Goal: Task Accomplishment & Management: Use online tool/utility

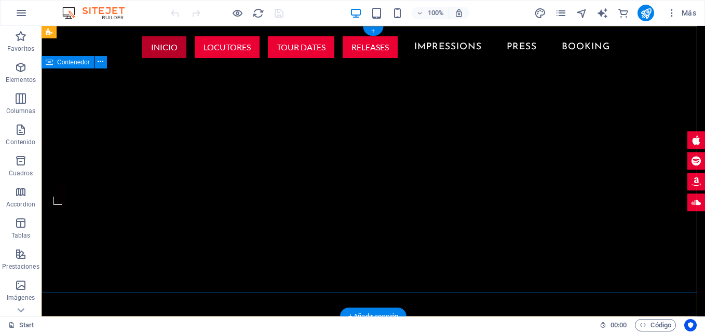
click at [105, 93] on div at bounding box center [374, 127] width 664 height 116
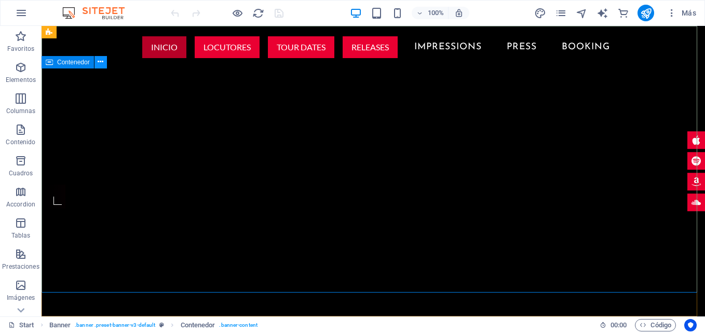
click at [22, 75] on span "Elementos" at bounding box center [21, 73] width 42 height 25
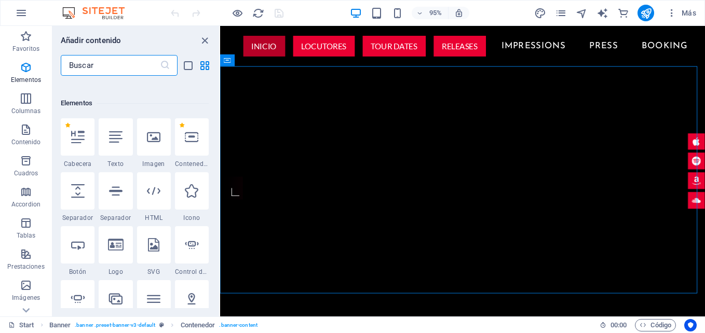
scroll to position [196, 0]
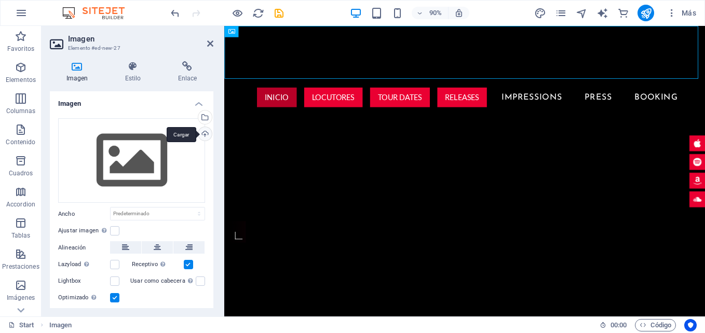
click at [200, 132] on div "Cargar" at bounding box center [204, 135] width 16 height 16
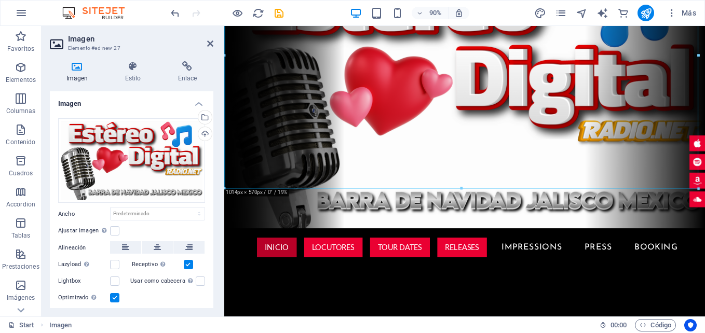
scroll to position [156, 0]
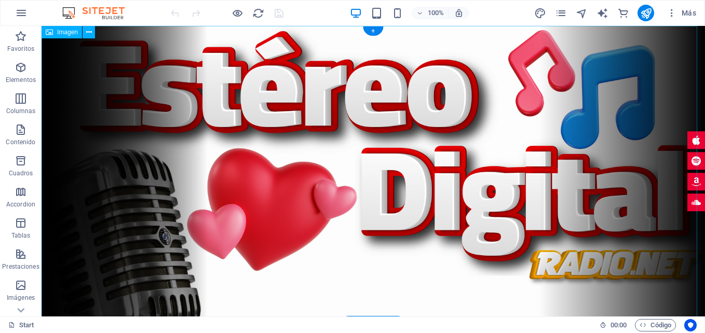
click at [513, 127] on figure at bounding box center [374, 212] width 664 height 373
click at [560, 79] on figure at bounding box center [374, 212] width 664 height 373
click at [88, 34] on icon at bounding box center [89, 32] width 6 height 11
click at [90, 32] on icon at bounding box center [89, 32] width 6 height 11
click at [535, 126] on figure at bounding box center [374, 212] width 664 height 373
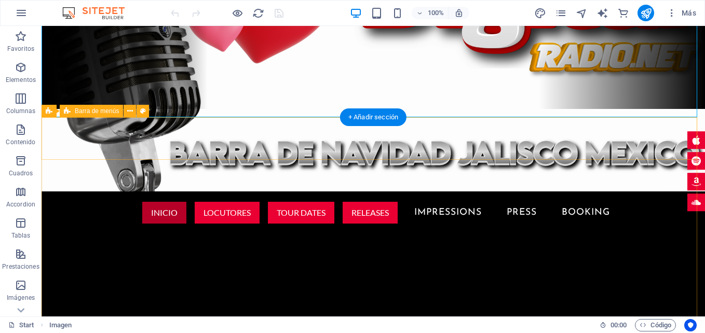
scroll to position [156, 0]
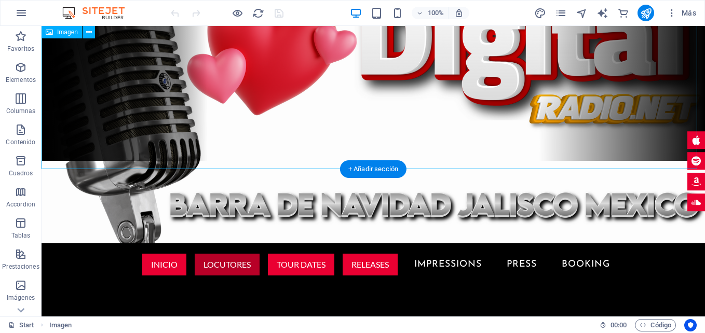
click at [504, 119] on figure at bounding box center [374, 56] width 664 height 373
click at [559, 114] on figure at bounding box center [374, 56] width 664 height 373
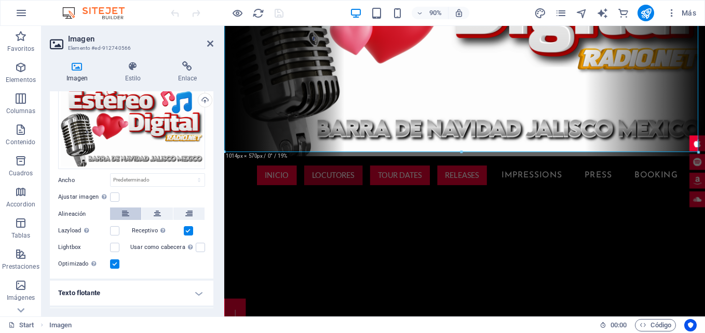
scroll to position [52, 0]
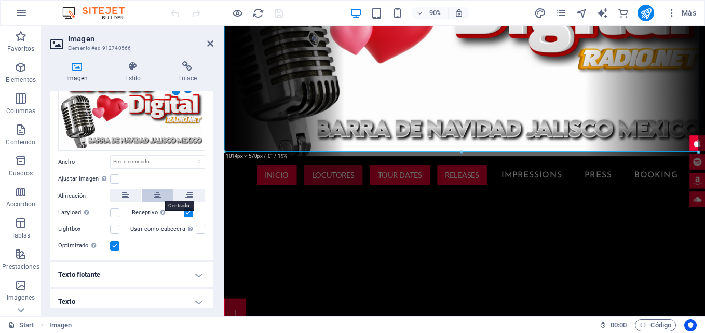
click at [158, 197] on icon at bounding box center [157, 196] width 7 height 12
click at [118, 178] on label at bounding box center [114, 178] width 9 height 9
click at [0, 0] on input "Ajustar imagen Ajustar imagen automáticamente a un ancho y alto fijo" at bounding box center [0, 0] width 0 height 0
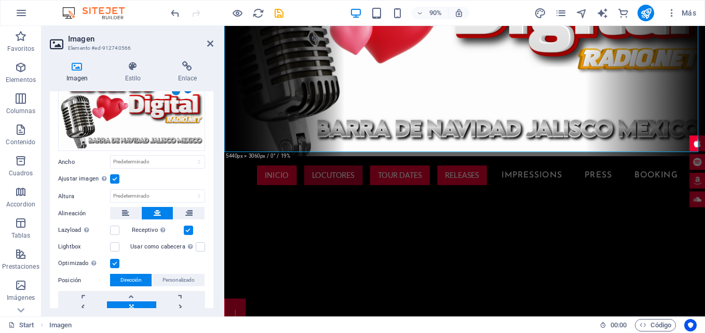
scroll to position [0, 0]
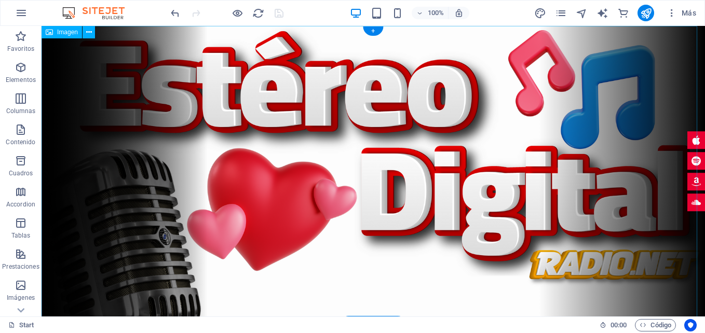
click at [260, 104] on figure at bounding box center [374, 212] width 664 height 373
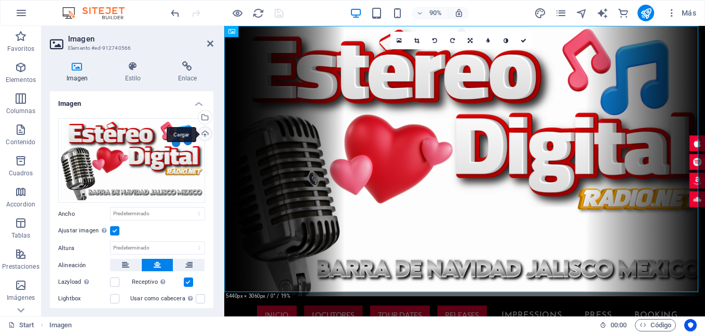
click at [200, 134] on div "Cargar" at bounding box center [204, 135] width 16 height 16
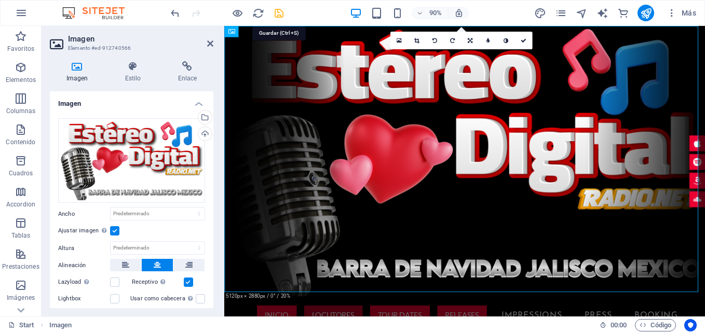
click at [278, 16] on icon "save" at bounding box center [279, 13] width 12 height 12
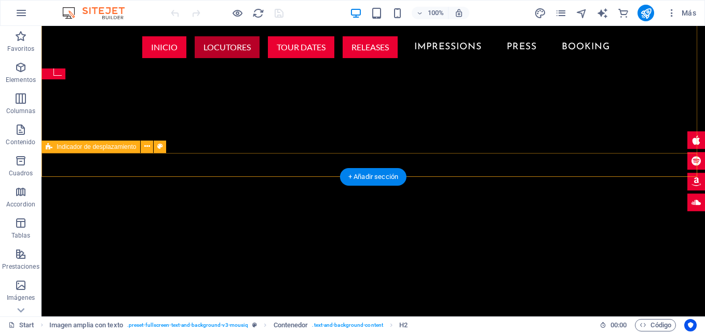
scroll to position [375, 0]
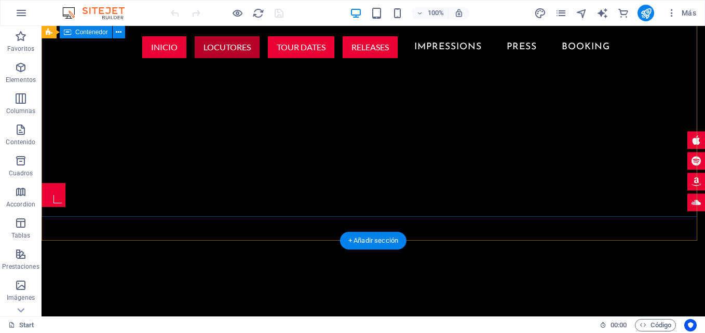
click at [393, 147] on div at bounding box center [374, 103] width 664 height 159
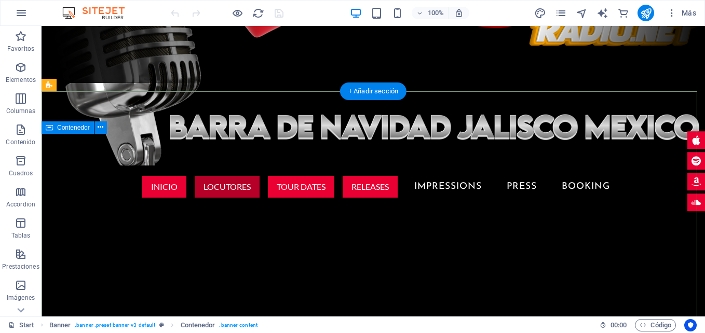
scroll to position [219, 0]
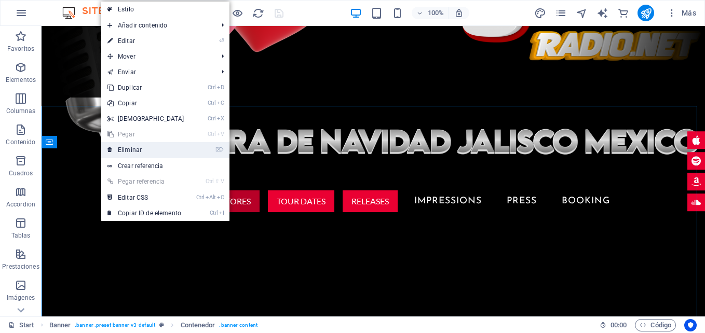
click at [118, 146] on link "⌦ Eliminar" at bounding box center [145, 150] width 89 height 16
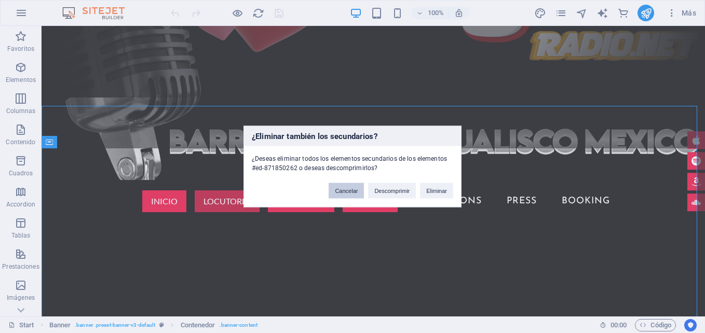
click at [338, 190] on button "Cancelar" at bounding box center [346, 191] width 35 height 16
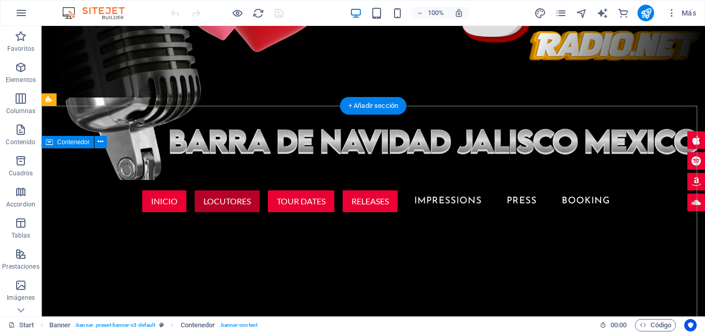
click at [331, 222] on div at bounding box center [374, 280] width 664 height 116
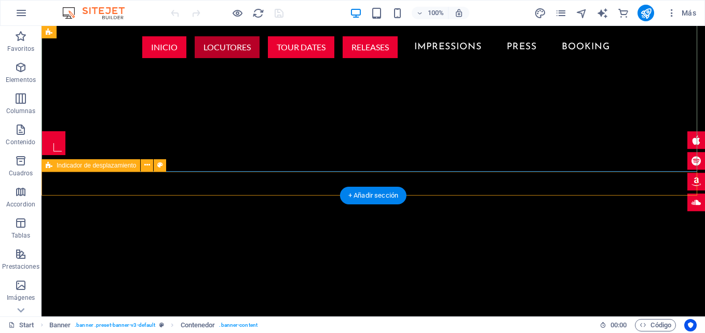
scroll to position [323, 0]
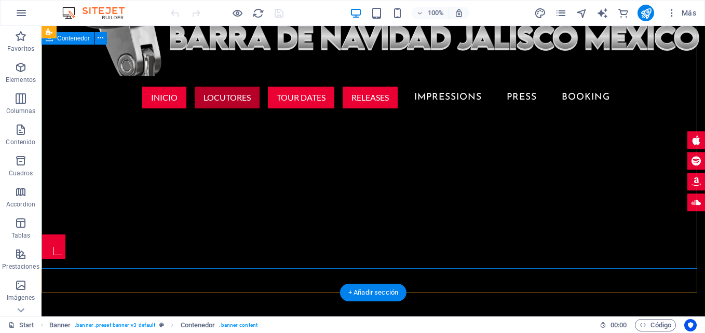
click at [430, 235] on div at bounding box center [374, 176] width 664 height 116
click at [85, 118] on div at bounding box center [374, 176] width 664 height 116
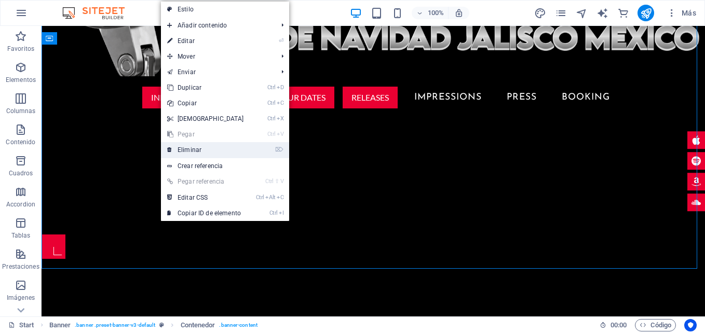
click at [167, 152] on link "⌦ Eliminar" at bounding box center [205, 150] width 89 height 16
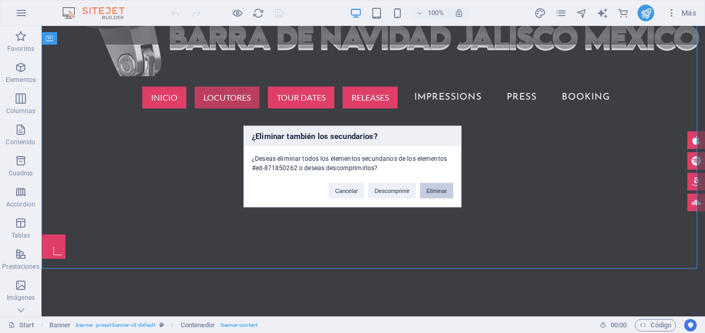
click at [440, 196] on button "Eliminar" at bounding box center [436, 191] width 33 height 16
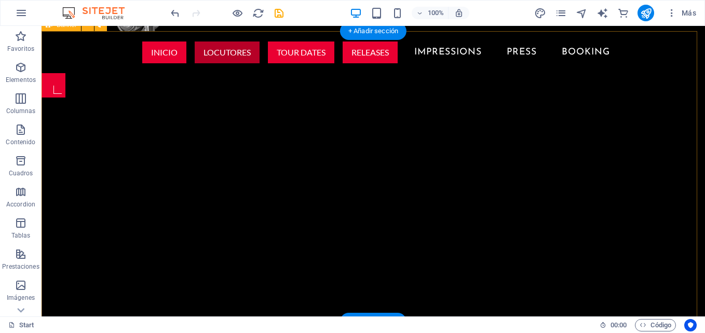
scroll to position [375, 0]
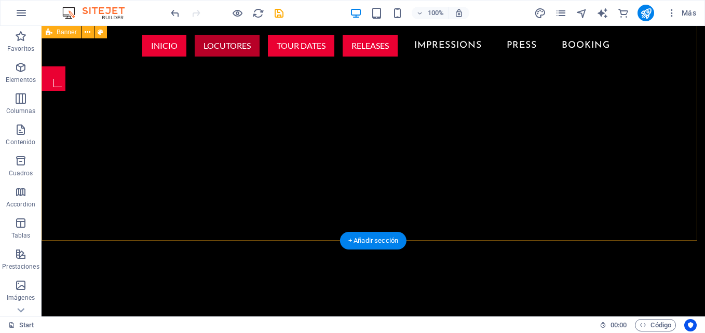
click at [366, 150] on div "INICIO LOCUTORES Tour Dates Releases Impressions Press Booking" at bounding box center [374, 169] width 664 height 291
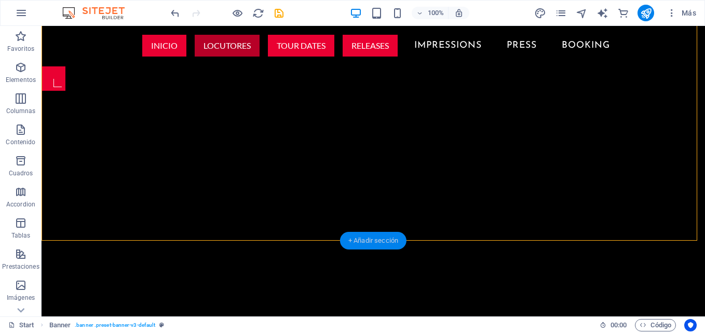
drag, startPoint x: 362, startPoint y: 237, endPoint x: 164, endPoint y: 176, distance: 207.6
click at [362, 237] on div "+ Añadir sección" at bounding box center [373, 241] width 66 height 18
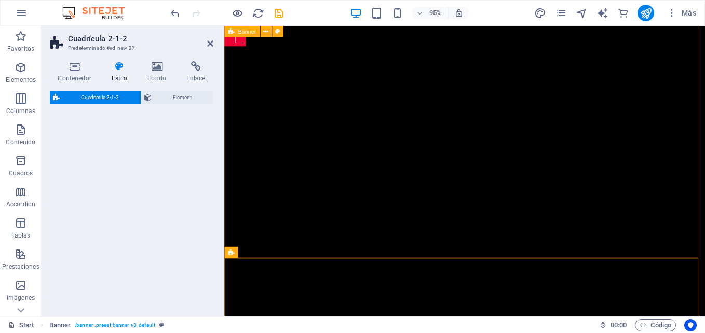
scroll to position [361, 0]
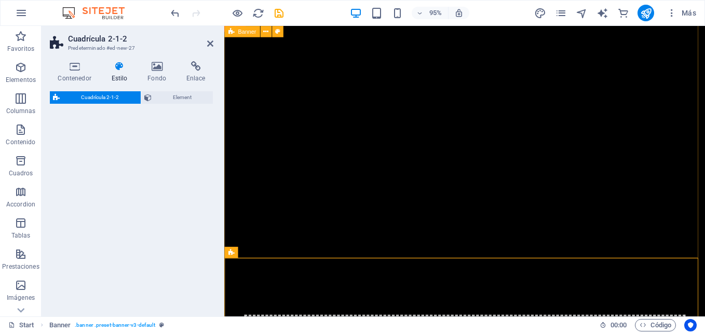
select select "rem"
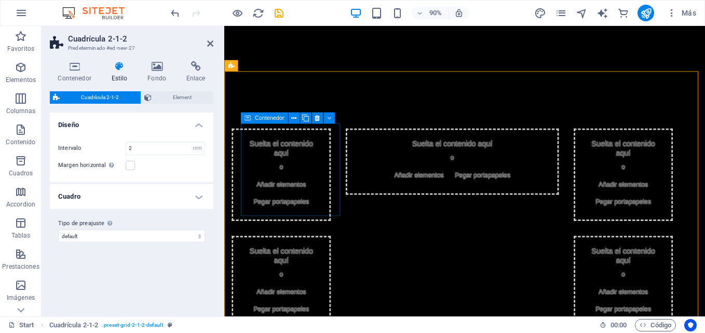
scroll to position [569, 0]
click at [319, 115] on icon at bounding box center [317, 118] width 5 height 10
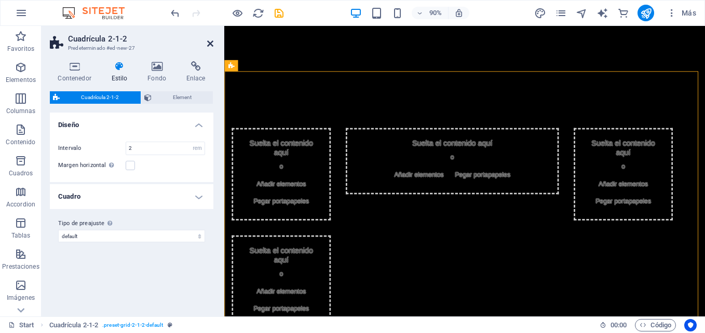
click at [210, 45] on icon at bounding box center [210, 43] width 6 height 8
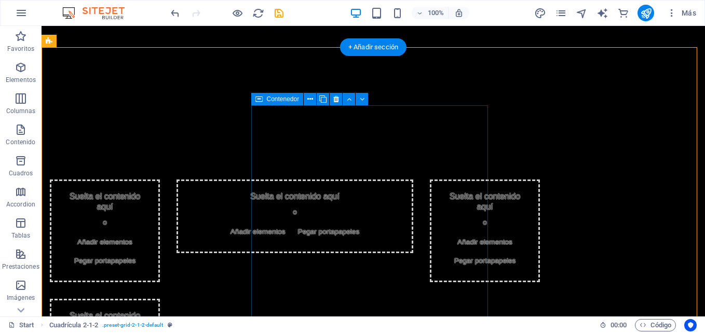
click at [281, 180] on div "Suelta el contenido aquí o Añadir elementos Pegar portapapeles" at bounding box center [295, 217] width 237 height 74
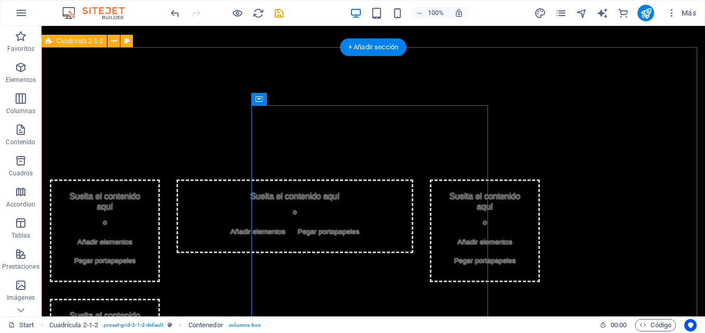
click at [157, 122] on div "Suelta el contenido aquí o Añadir elementos Pegar portapapeles Suelta el conten…" at bounding box center [374, 291] width 664 height 339
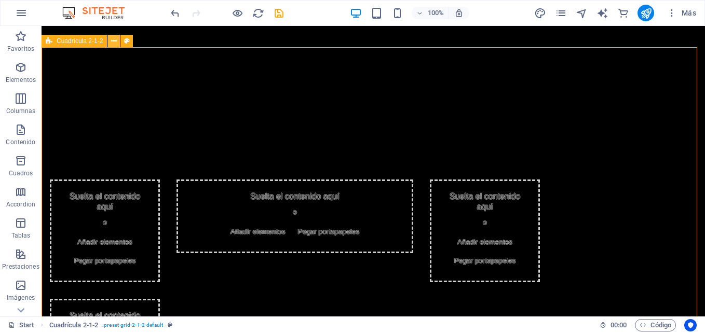
click at [114, 44] on icon at bounding box center [114, 41] width 6 height 11
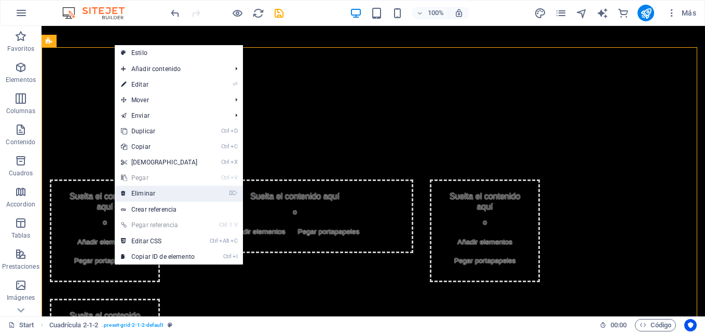
click at [144, 192] on link "⌦ Eliminar" at bounding box center [159, 194] width 89 height 16
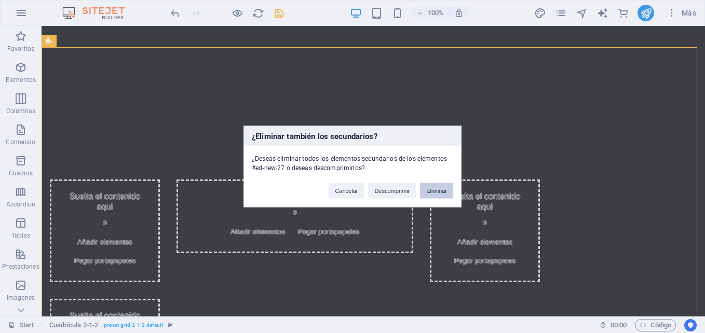
drag, startPoint x: 434, startPoint y: 191, endPoint x: 392, endPoint y: 164, distance: 49.7
click at [434, 191] on button "Eliminar" at bounding box center [436, 191] width 33 height 16
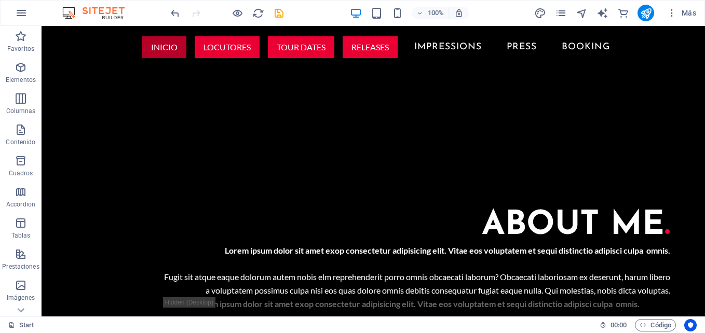
scroll to position [621, 0]
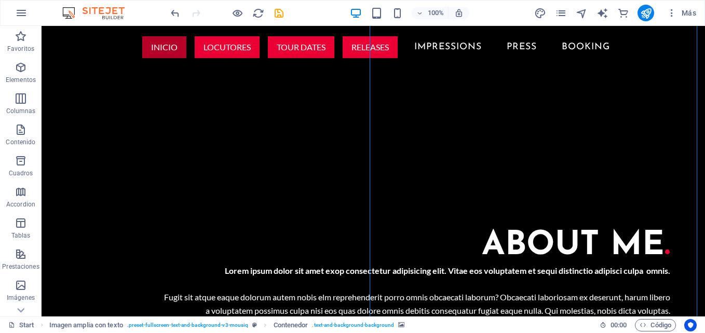
select select "px"
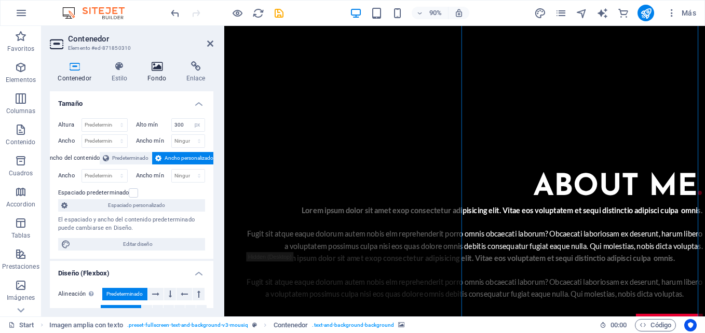
click at [158, 75] on h4 "Fondo" at bounding box center [159, 72] width 39 height 22
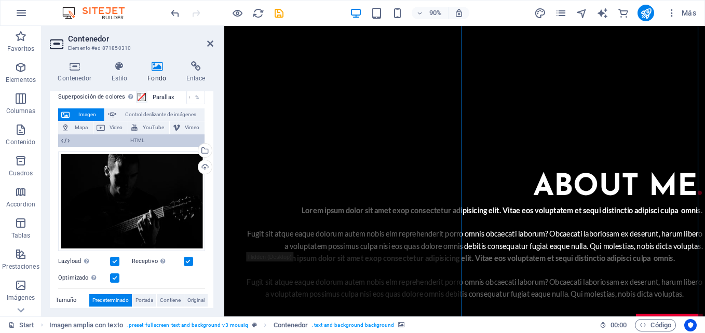
scroll to position [0, 0]
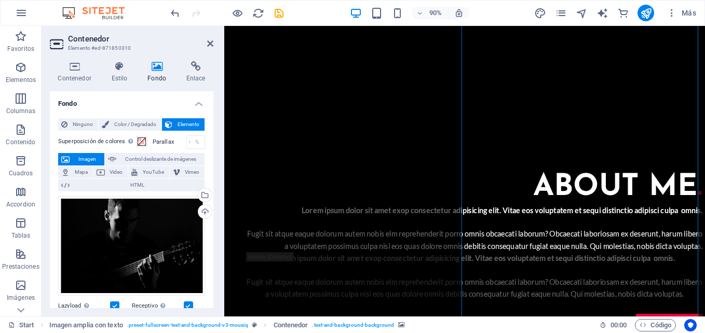
click at [87, 160] on span "Imagen" at bounding box center [87, 159] width 29 height 12
click at [200, 212] on div "Cargar" at bounding box center [204, 213] width 16 height 16
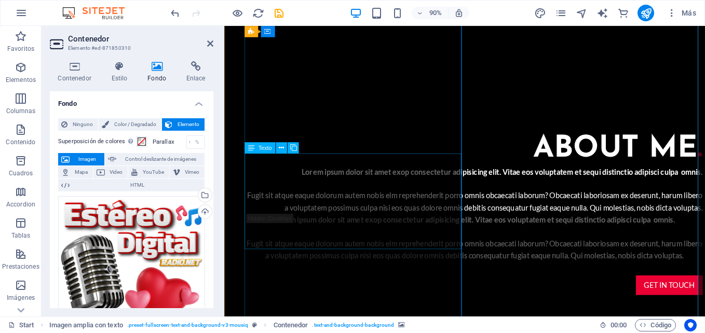
scroll to position [672, 0]
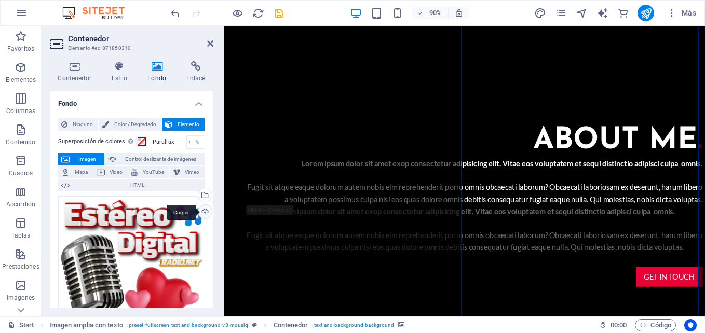
click at [198, 211] on div "Cargar" at bounding box center [204, 213] width 16 height 16
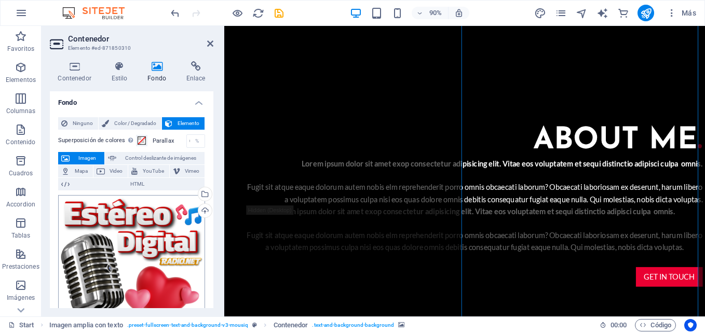
scroll to position [0, 0]
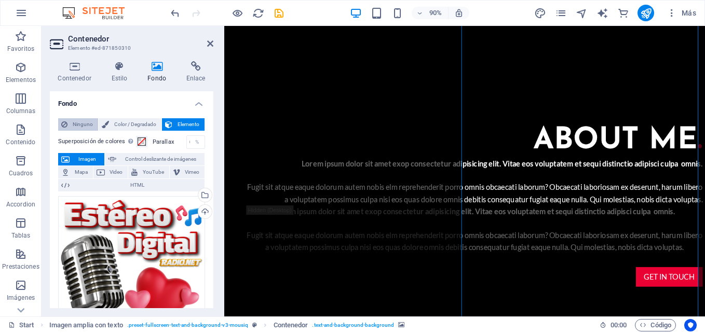
click at [82, 127] on span "Ninguno" at bounding box center [83, 124] width 24 height 12
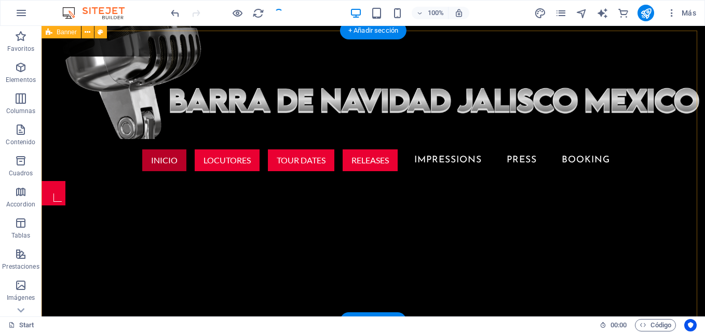
scroll to position [257, 0]
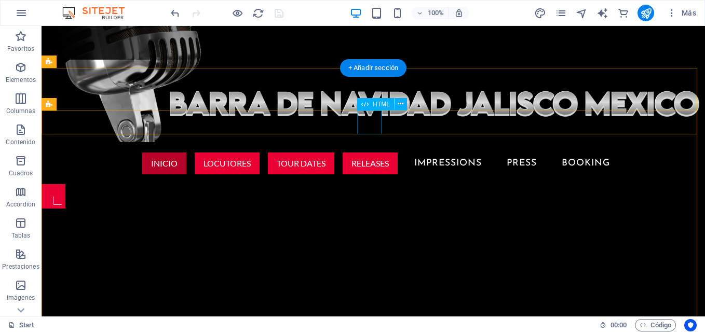
click at [65, 184] on div at bounding box center [54, 196] width 24 height 24
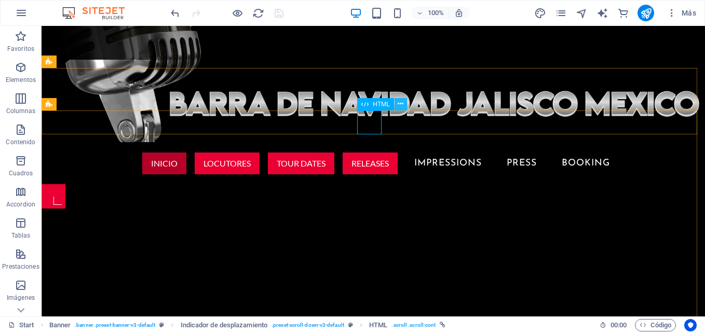
click at [404, 105] on button at bounding box center [401, 104] width 12 height 12
click at [379, 105] on span "HTML" at bounding box center [381, 104] width 17 height 6
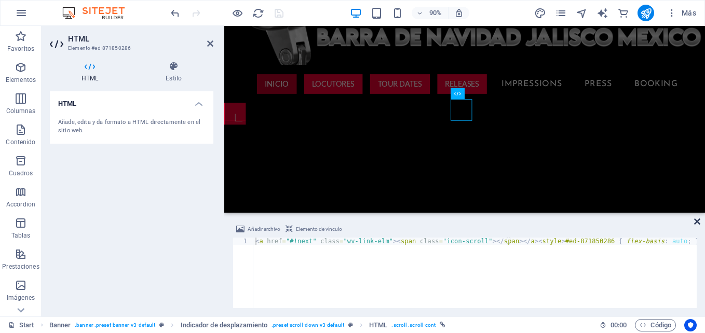
click at [696, 224] on icon at bounding box center [697, 222] width 6 height 8
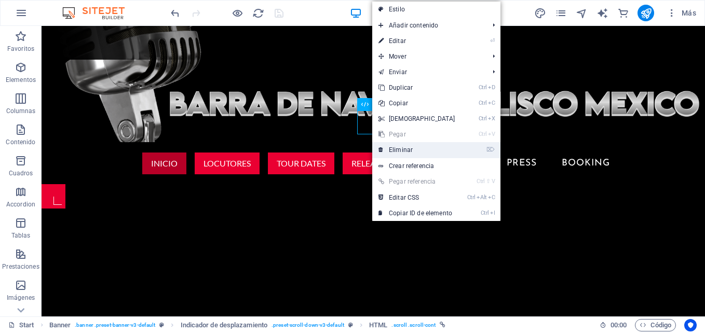
click at [403, 150] on link "⌦ Eliminar" at bounding box center [416, 150] width 89 height 16
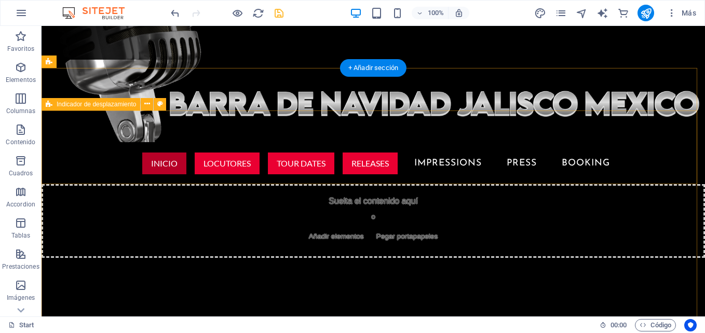
click at [346, 230] on span "Añadir elementos" at bounding box center [336, 237] width 63 height 15
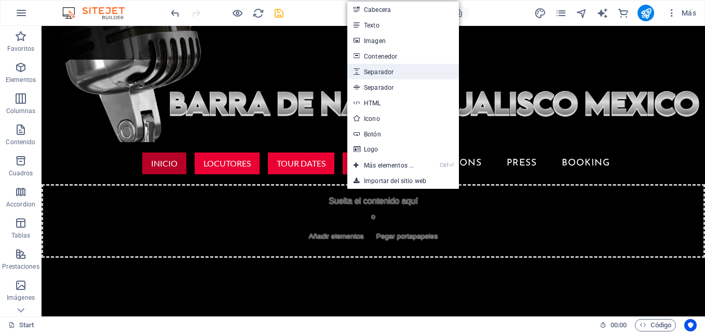
drag, startPoint x: 394, startPoint y: 69, endPoint x: 189, endPoint y: 48, distance: 206.2
click at [395, 70] on link "Separador" at bounding box center [403, 72] width 112 height 16
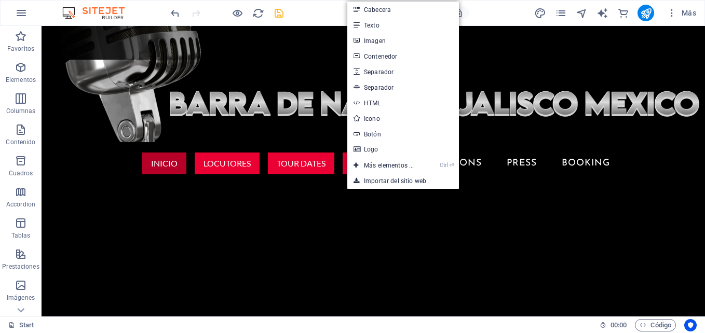
select select "px"
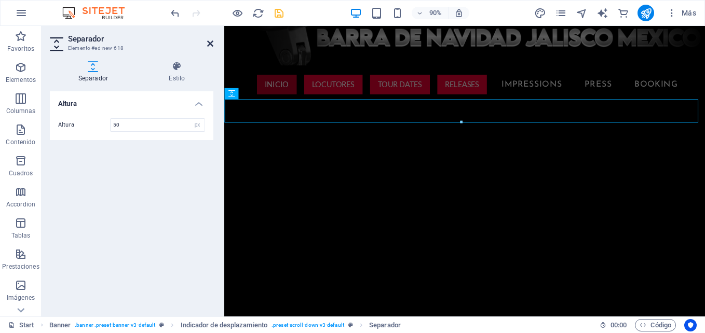
click at [212, 46] on icon at bounding box center [210, 43] width 6 height 8
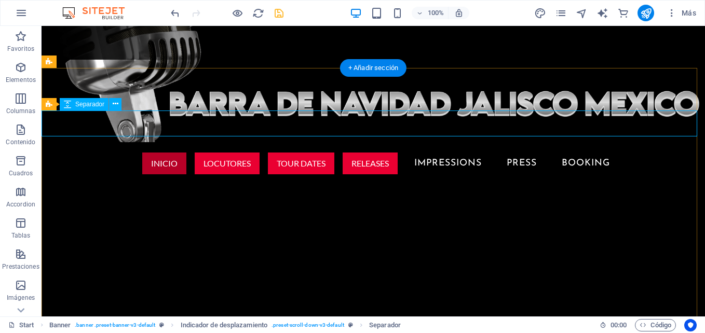
click at [383, 184] on div at bounding box center [374, 197] width 664 height 26
click at [302, 212] on div "INICIO LOCUTORES Tour Dates Releases Impressions Press Booking" at bounding box center [374, 287] width 664 height 291
click at [384, 184] on div at bounding box center [374, 197] width 664 height 26
click at [119, 109] on button at bounding box center [115, 104] width 12 height 12
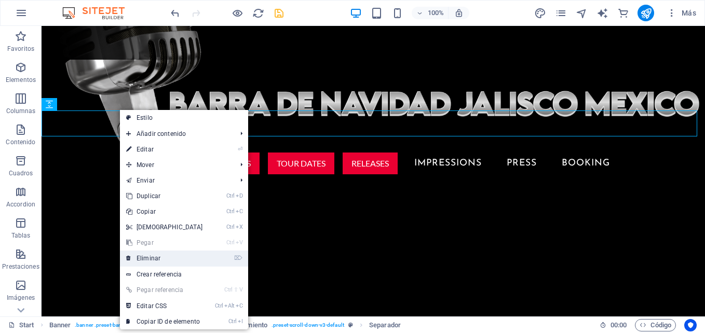
click at [146, 254] on link "⌦ Eliminar" at bounding box center [164, 259] width 89 height 16
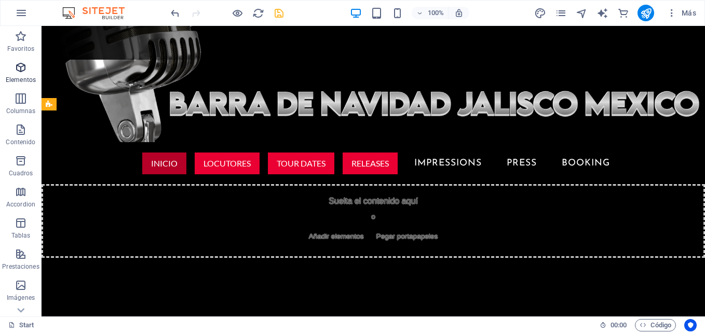
click at [16, 74] on span "Elementos" at bounding box center [21, 73] width 42 height 25
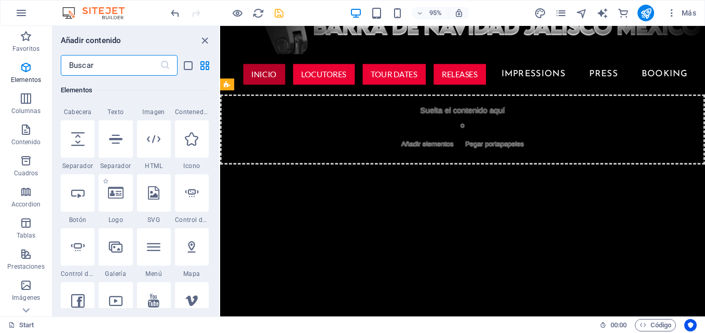
scroll to position [248, 0]
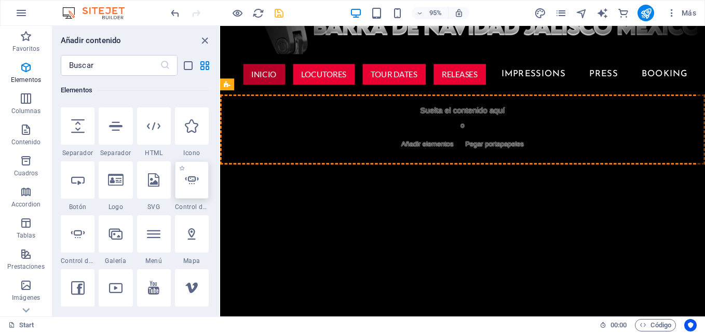
select select "ms"
select select "s"
select select "progressive"
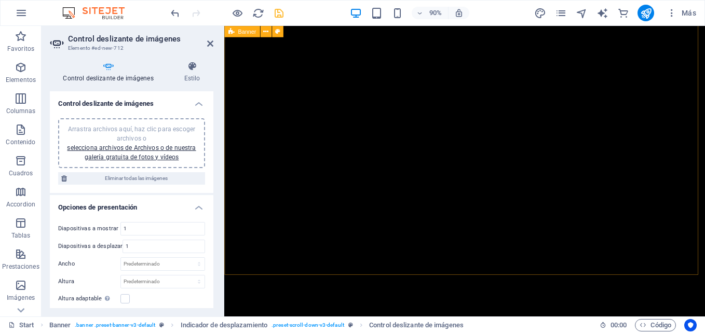
scroll to position [309, 0]
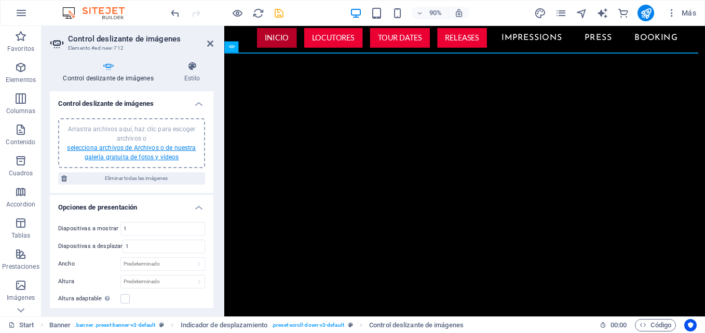
click at [144, 157] on link "selecciona archivos de Archivos o de nuestra galería gratuita de fotos y vídeos" at bounding box center [131, 152] width 129 height 17
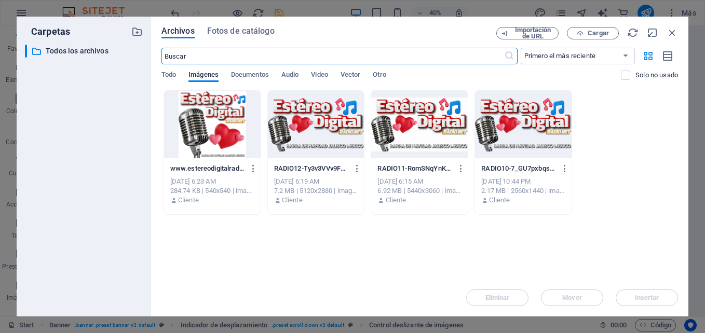
click at [405, 126] on div at bounding box center [419, 125] width 97 height 68
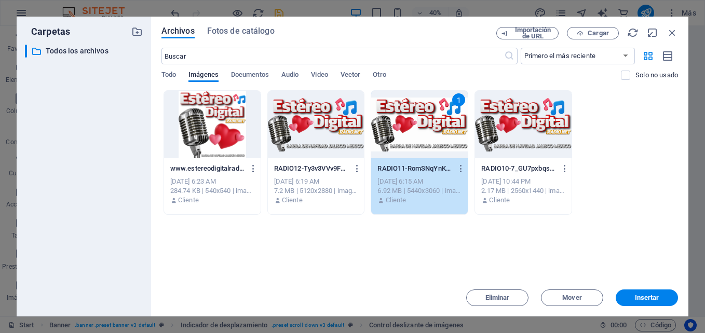
click at [531, 136] on div at bounding box center [523, 125] width 97 height 68
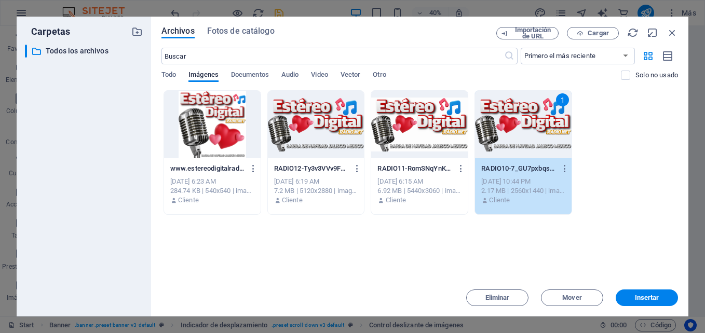
click at [423, 136] on div at bounding box center [419, 125] width 97 height 68
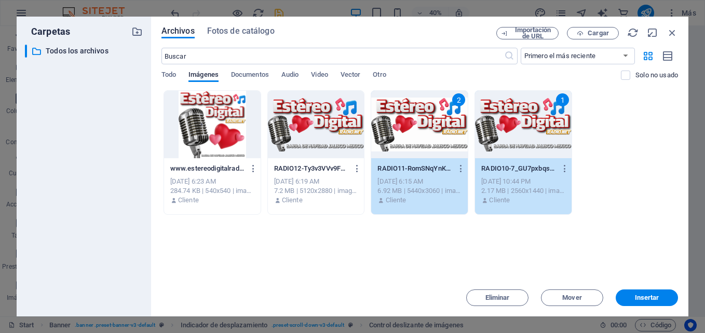
click at [321, 124] on div at bounding box center [316, 125] width 97 height 68
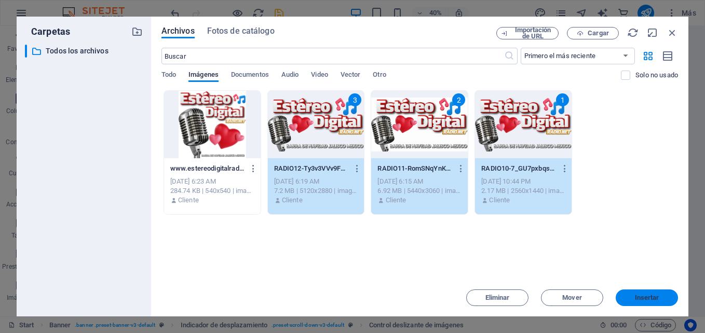
click at [624, 298] on span "Insertar" at bounding box center [647, 298] width 54 height 6
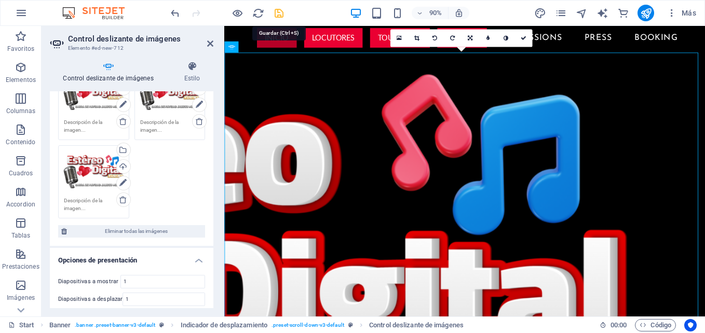
click at [279, 10] on icon "save" at bounding box center [279, 13] width 12 height 12
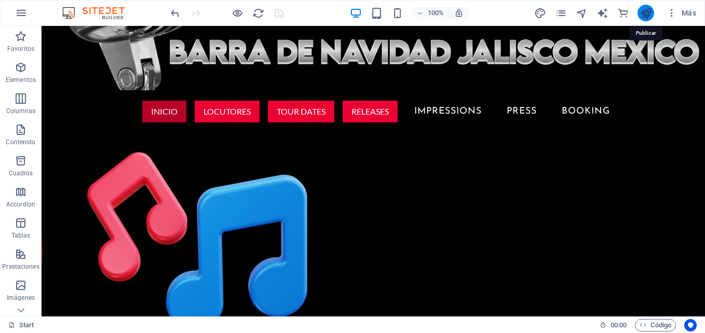
click at [648, 14] on icon "publish" at bounding box center [646, 13] width 12 height 12
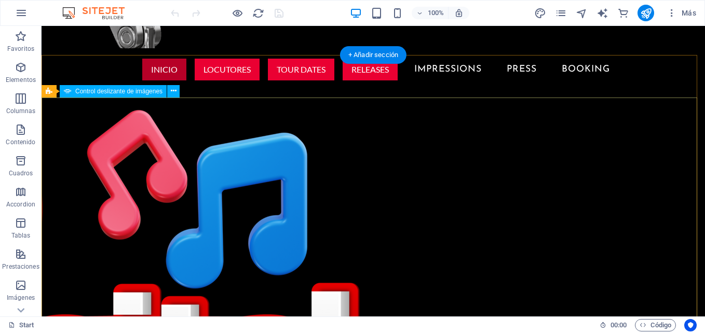
scroll to position [374, 0]
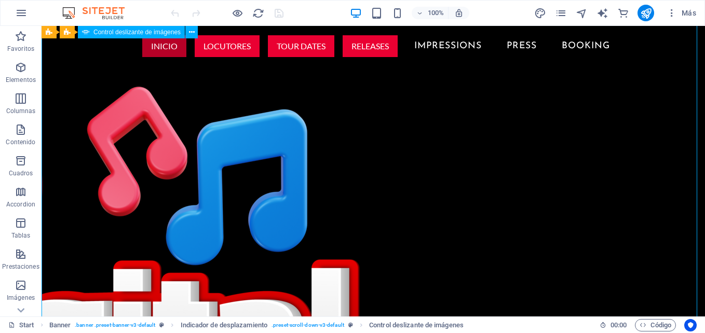
select select "ms"
select select "s"
select select "progressive"
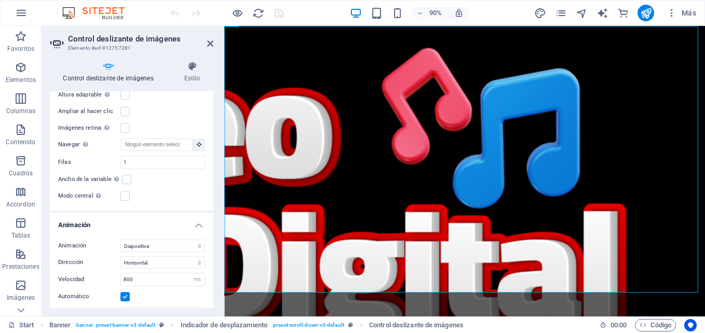
scroll to position [309, 0]
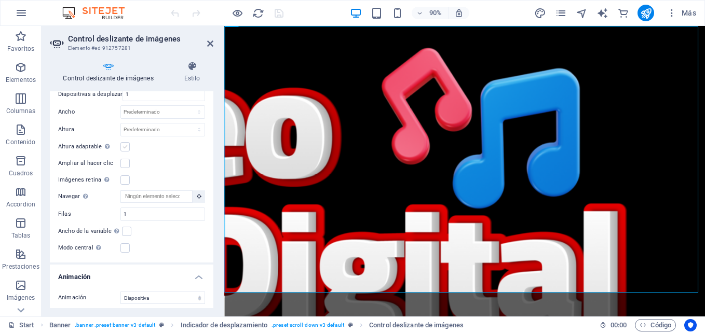
click at [126, 144] on label at bounding box center [124, 146] width 9 height 9
click at [0, 0] on input "Altura adaptable Ajustar automáticamente el alto para controles deslizantes de …" at bounding box center [0, 0] width 0 height 0
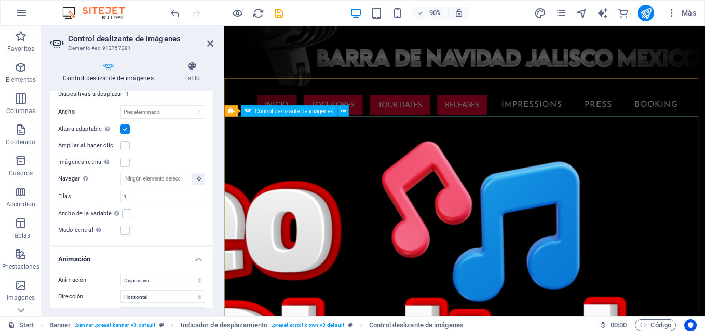
scroll to position [338, 0]
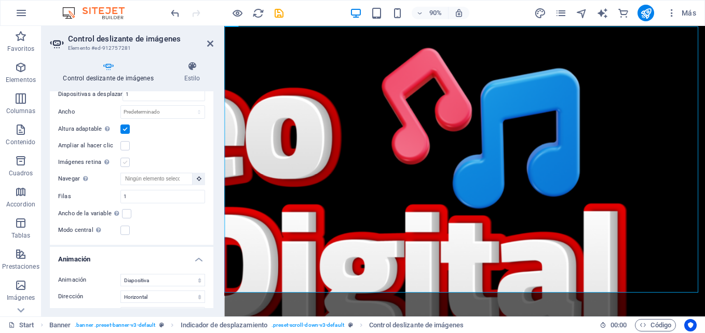
click at [127, 163] on label at bounding box center [124, 162] width 9 height 9
click at [0, 0] on input "Imágenes retina Automáticamente cargar tamaños optimizados de smartphone e imag…" at bounding box center [0, 0] width 0 height 0
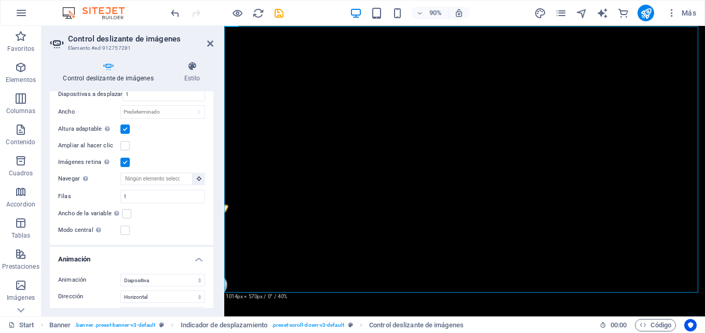
click at [127, 163] on label at bounding box center [124, 162] width 9 height 9
click at [0, 0] on input "Imágenes retina Automáticamente cargar tamaños optimizados de smartphone e imag…" at bounding box center [0, 0] width 0 height 0
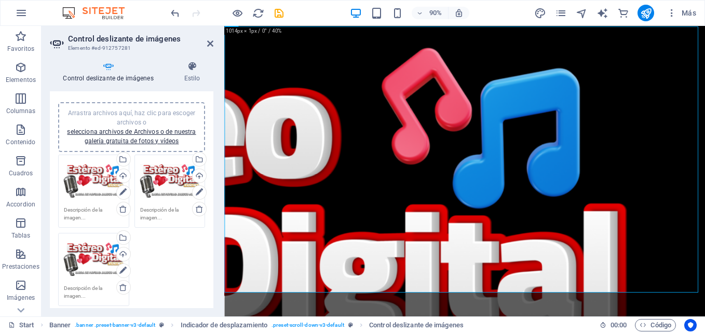
scroll to position [0, 0]
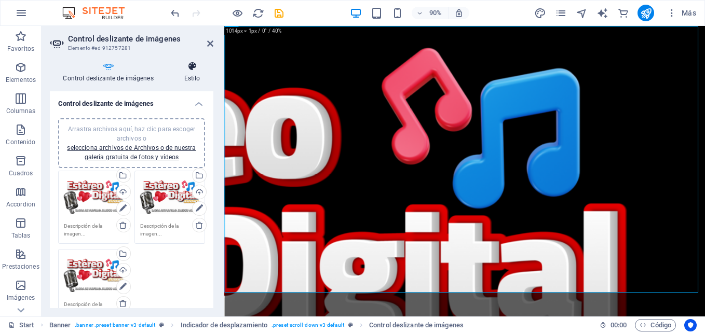
click at [196, 76] on h4 "Estilo" at bounding box center [192, 72] width 43 height 22
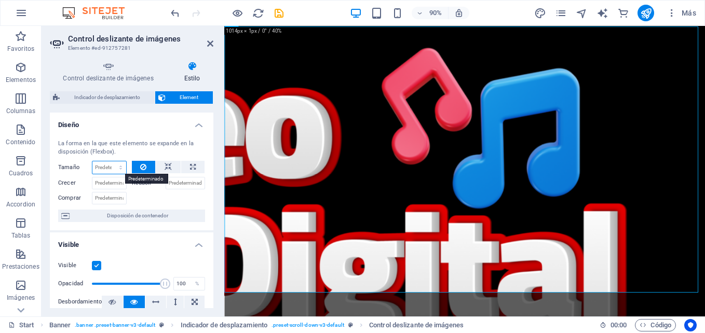
click at [119, 166] on select "Predeterminado automático px % 1/1 1/2 1/3 1/4 1/5 1/6 1/7 1/8 1/9 1/10" at bounding box center [109, 167] width 34 height 12
select select "1/4"
click at [110, 161] on select "Predeterminado automático px % 1/1 1/2 1/3 1/4 1/5 1/6 1/7 1/8 1/9 1/10" at bounding box center [109, 167] width 34 height 12
type input "25"
select select "%"
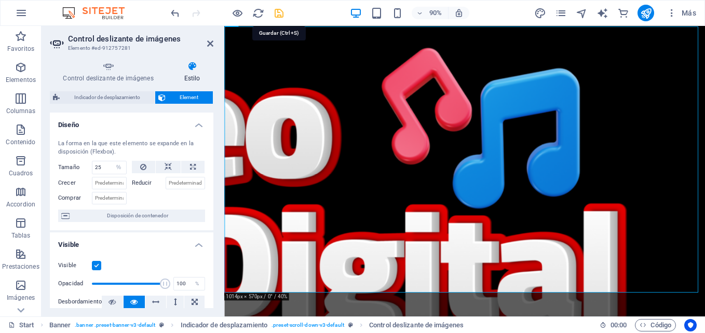
click at [0, 0] on icon "save" at bounding box center [0, 0] width 0 height 0
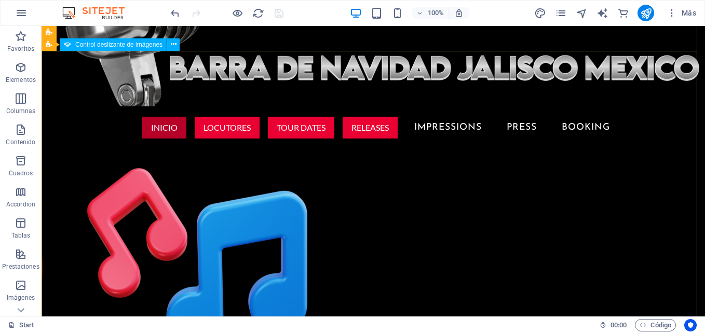
scroll to position [234, 0]
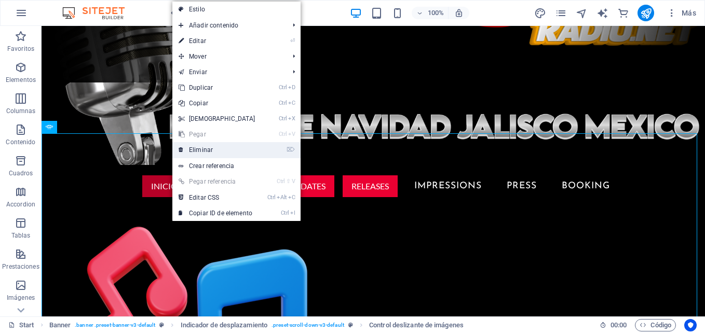
click at [192, 156] on link "⌦ Eliminar" at bounding box center [216, 150] width 89 height 16
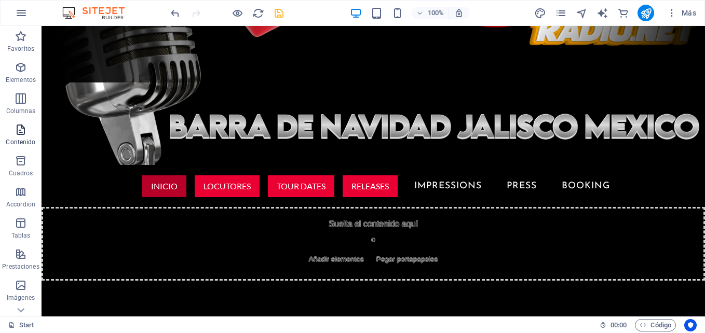
click at [24, 137] on span "Contenido" at bounding box center [21, 136] width 42 height 25
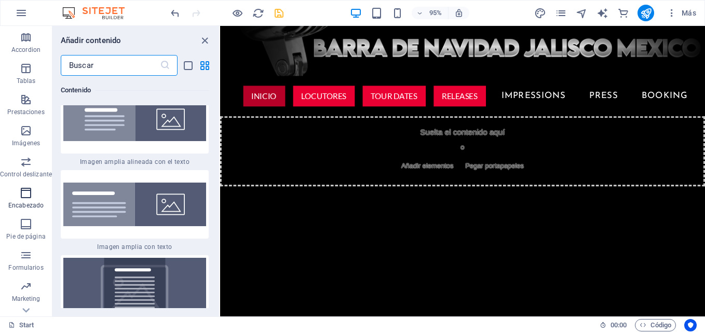
scroll to position [156, 0]
click at [31, 101] on icon "button" at bounding box center [26, 98] width 12 height 12
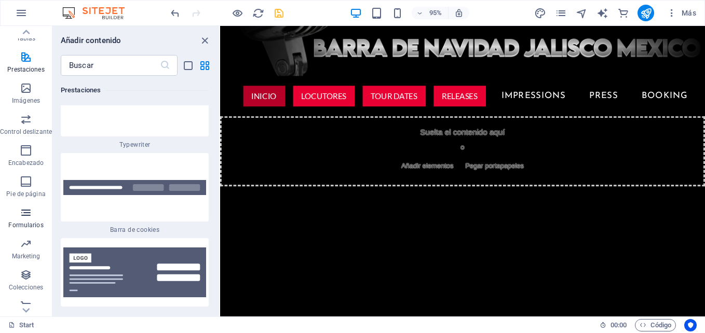
scroll to position [208, 0]
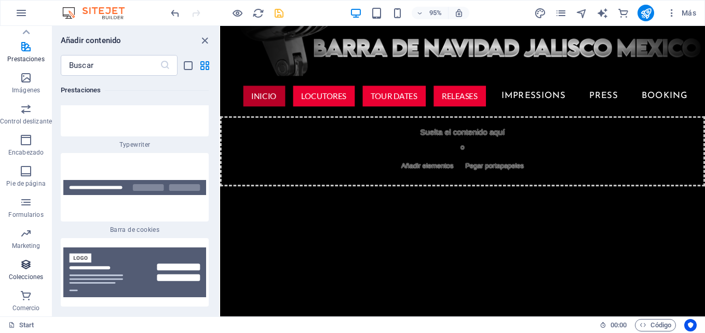
click at [28, 270] on icon "button" at bounding box center [26, 265] width 12 height 12
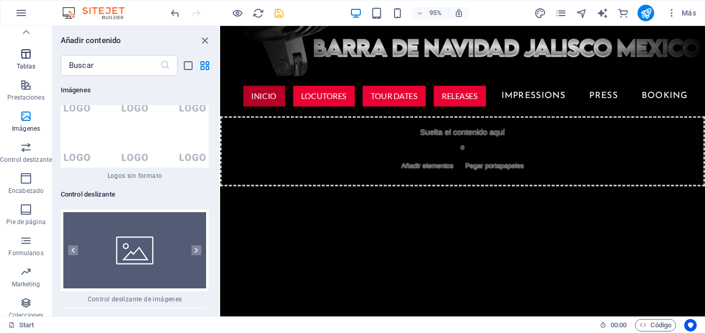
scroll to position [156, 0]
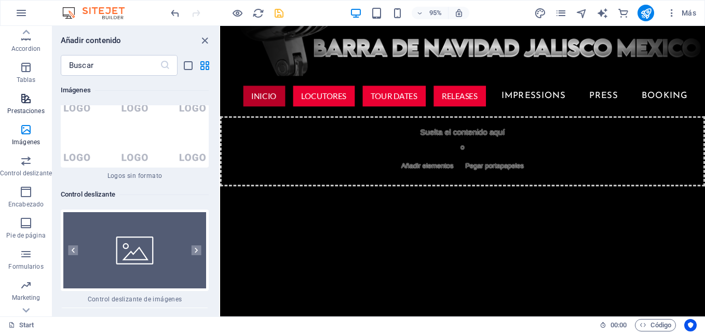
click at [25, 104] on icon "button" at bounding box center [26, 98] width 12 height 12
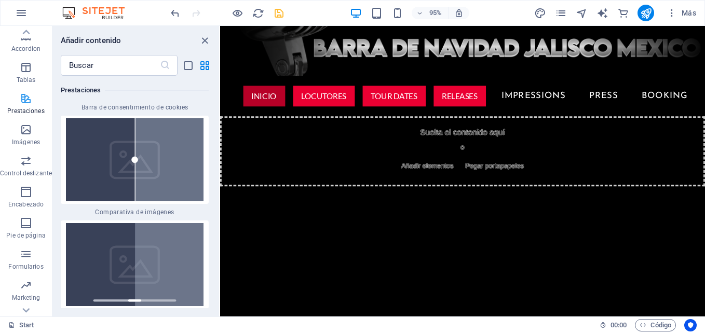
scroll to position [104, 0]
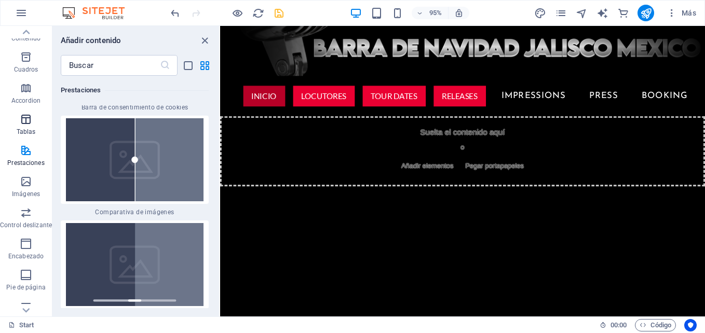
click at [30, 118] on icon "button" at bounding box center [26, 119] width 12 height 12
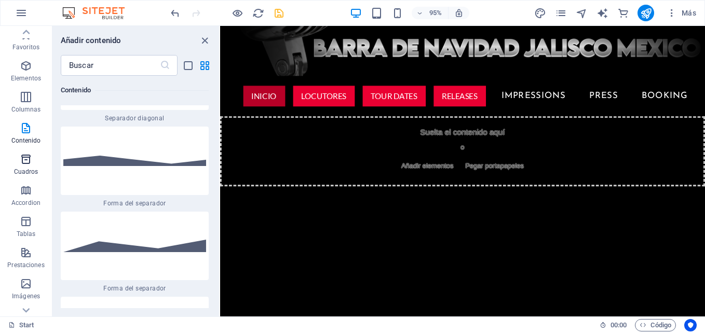
scroll to position [0, 0]
click at [22, 47] on p "Favoritos" at bounding box center [25, 49] width 27 height 8
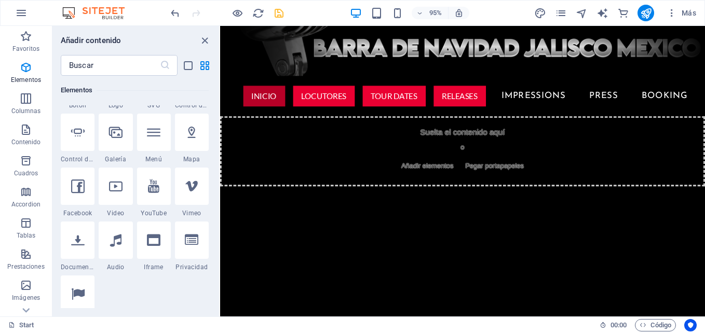
scroll to position [363, 0]
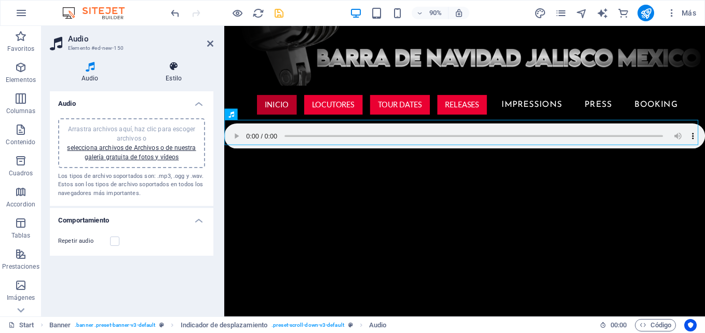
click at [172, 75] on h4 "Estilo" at bounding box center [173, 72] width 79 height 22
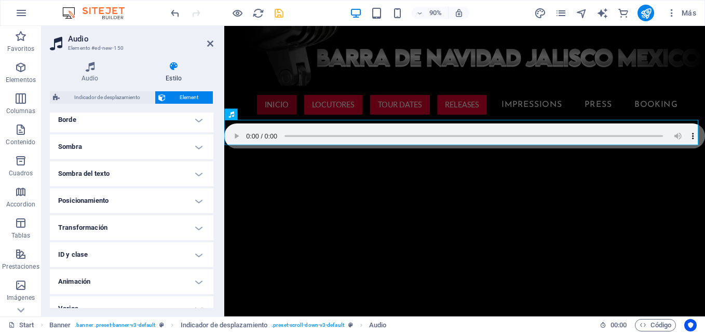
scroll to position [252, 0]
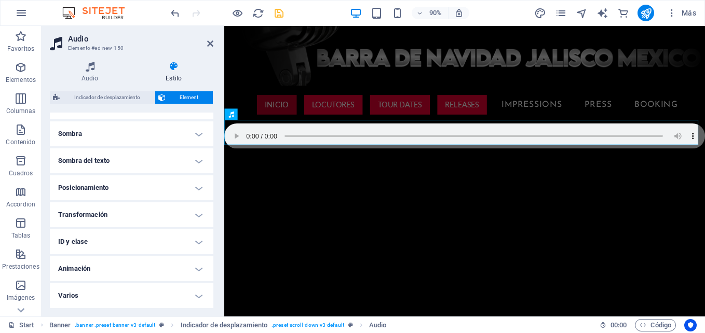
click at [109, 265] on h4 "Animación" at bounding box center [132, 269] width 164 height 25
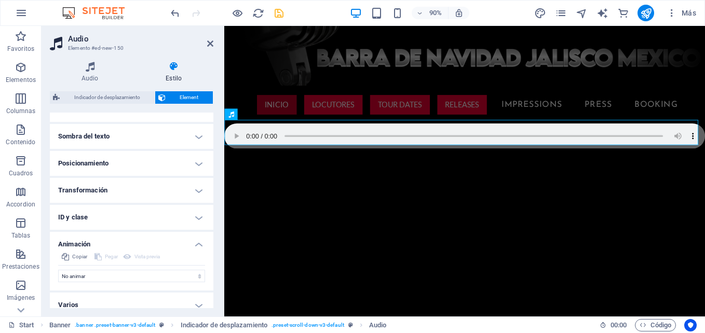
scroll to position [286, 0]
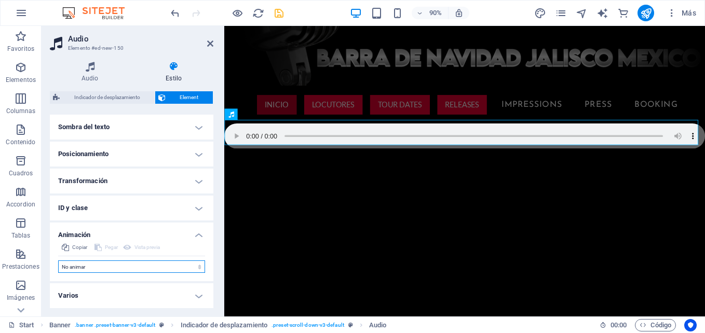
click at [100, 264] on select "No animar Mostrar / Ocultar Subir/bajar Acercar/alejar Deslizar de izquierda a …" at bounding box center [131, 267] width 147 height 12
select select "slide"
click at [58, 261] on select "No animar Mostrar / Ocultar Subir/bajar Acercar/alejar Deslizar de izquierda a …" at bounding box center [131, 267] width 147 height 12
select select "scroll"
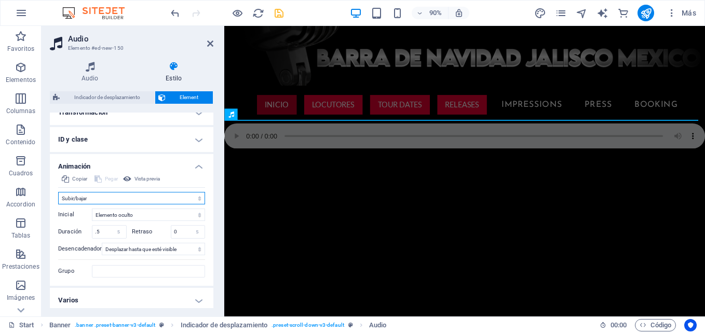
scroll to position [359, 0]
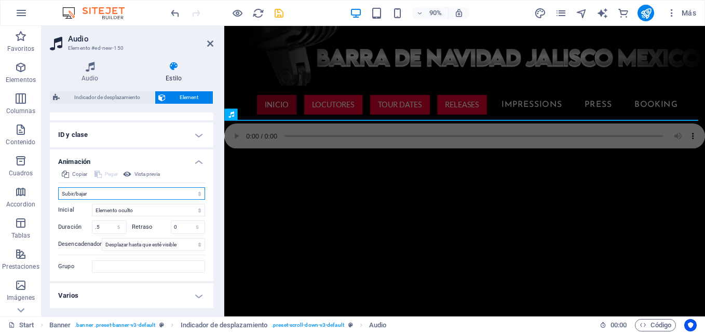
click at [107, 191] on select "No animar Mostrar / Ocultar Subir/bajar Acercar/alejar Deslizar de izquierda a …" at bounding box center [131, 193] width 147 height 12
select select "flash"
click at [58, 199] on select "No animar Mostrar / Ocultar Subir/bajar Acercar/alejar Deslizar de izquierda a …" at bounding box center [131, 193] width 147 height 12
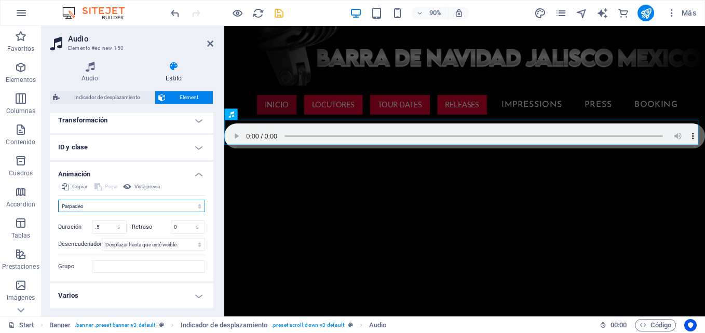
scroll to position [346, 0]
click at [98, 70] on icon at bounding box center [90, 66] width 80 height 10
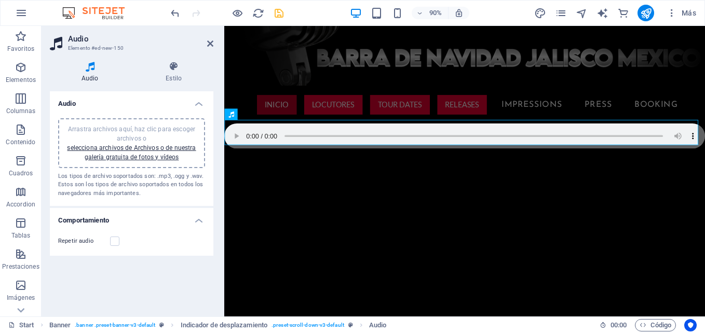
click at [136, 153] on div "Arrastra archivos aquí, haz clic para escoger archivos o selecciona archivos de…" at bounding box center [131, 143] width 134 height 37
click at [208, 42] on icon at bounding box center [210, 43] width 6 height 8
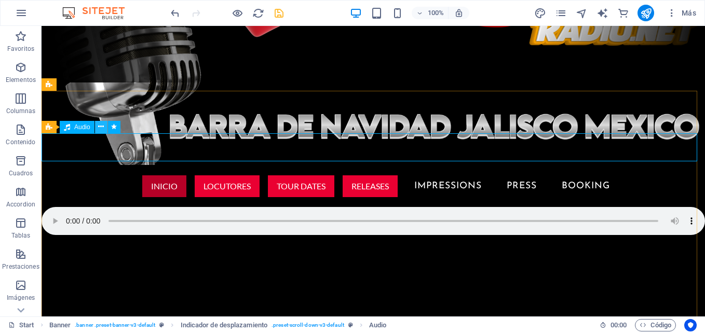
click at [103, 130] on icon at bounding box center [101, 127] width 6 height 11
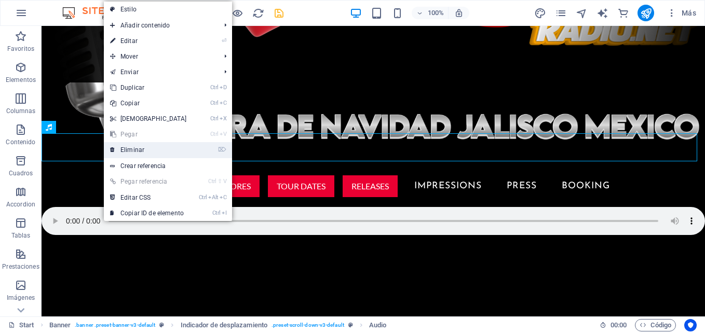
drag, startPoint x: 118, startPoint y: 150, endPoint x: 76, endPoint y: 124, distance: 49.4
click at [118, 150] on link "⌦ Eliminar" at bounding box center [148, 150] width 89 height 16
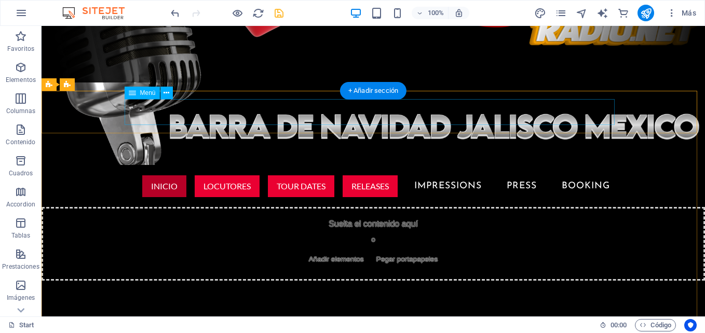
click at [432, 173] on nav "INICIO LOCUTORES Tour Dates Releases Impressions Press Booking" at bounding box center [373, 186] width 490 height 26
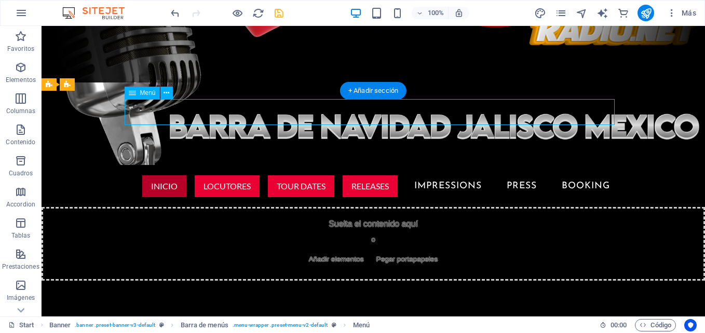
click at [432, 173] on nav "INICIO LOCUTORES Tour Dates Releases Impressions Press Booking" at bounding box center [373, 186] width 490 height 26
click at [431, 173] on nav "INICIO LOCUTORES Tour Dates Releases Impressions Press Booking" at bounding box center [373, 186] width 490 height 26
select select "default"
select select "secondary"
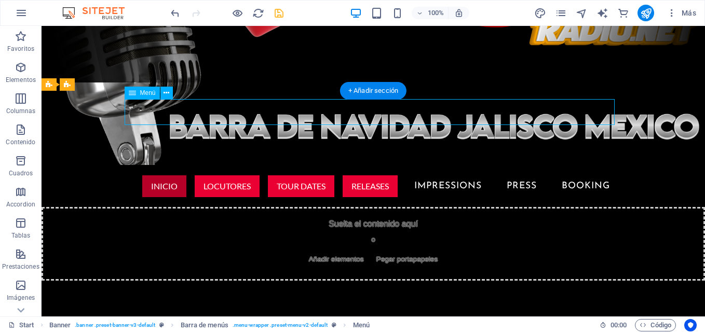
select select "secondary"
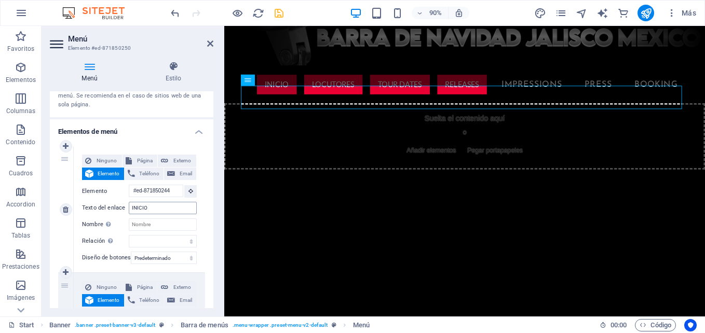
scroll to position [234, 0]
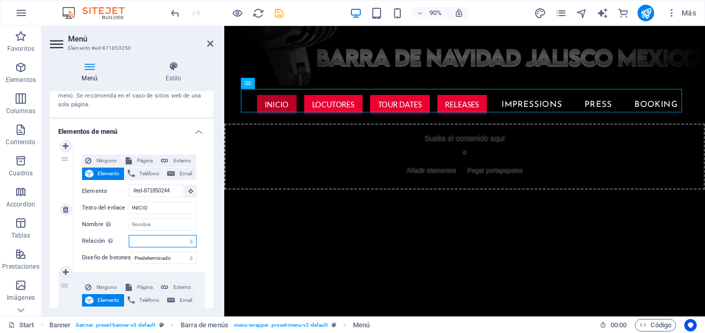
click at [190, 242] on select "alternativo autor marcador externo ayuda licencia siguiente nofollow noreferrer…" at bounding box center [163, 241] width 68 height 12
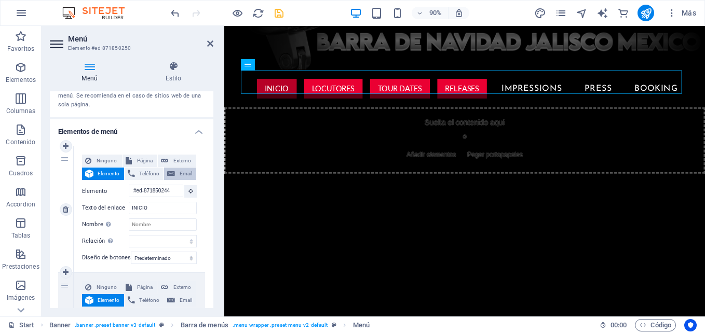
scroll to position [244, 0]
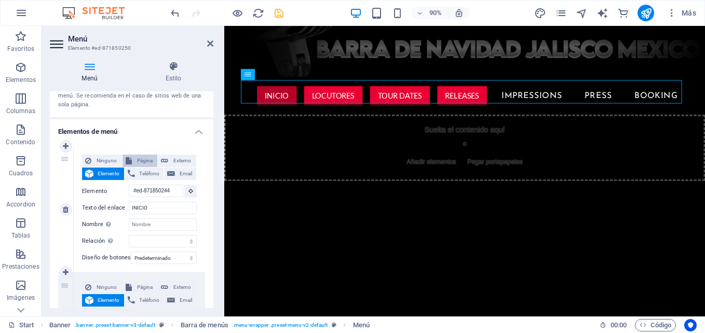
click at [150, 162] on span "Página" at bounding box center [145, 161] width 20 height 12
select select
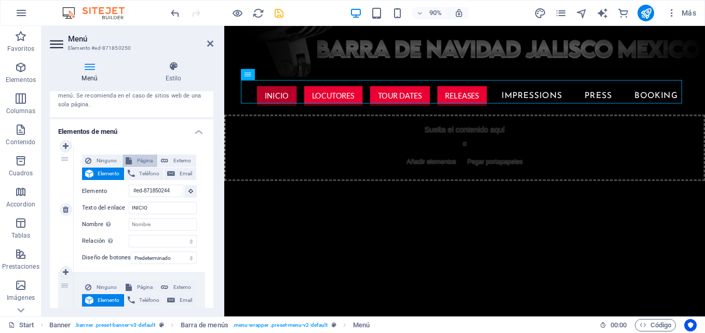
select select
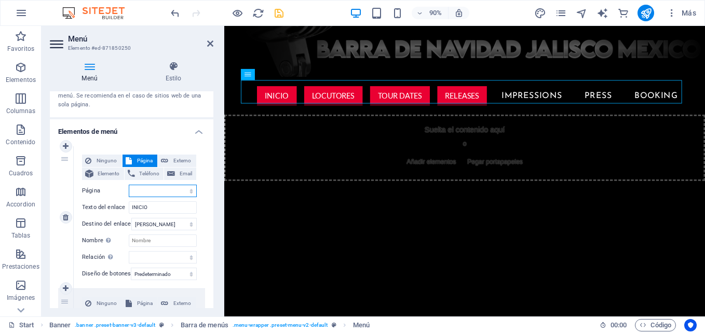
click at [188, 192] on select "Start Subpage Legal Notice Privacy" at bounding box center [163, 191] width 68 height 12
click at [104, 174] on span "Elemento" at bounding box center [109, 174] width 24 height 12
select select
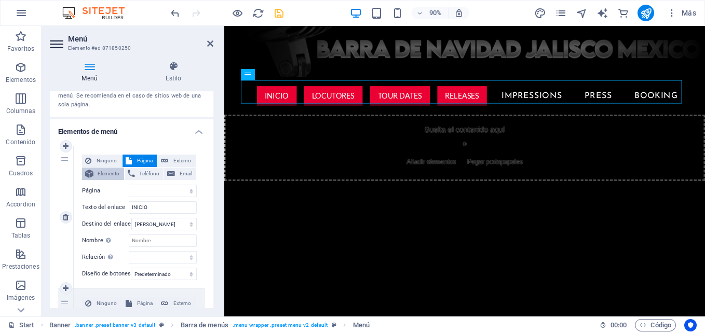
select select
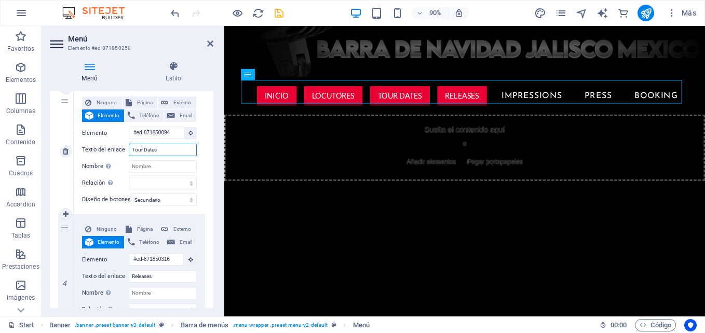
scroll to position [0, 0]
drag, startPoint x: 169, startPoint y: 151, endPoint x: 131, endPoint y: 152, distance: 37.9
click at [131, 152] on input "Tour Dates" at bounding box center [163, 150] width 68 height 12
type input "PROGRAMACION"
select select
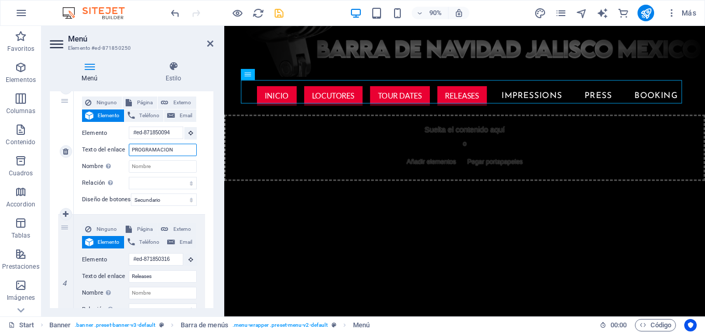
select select
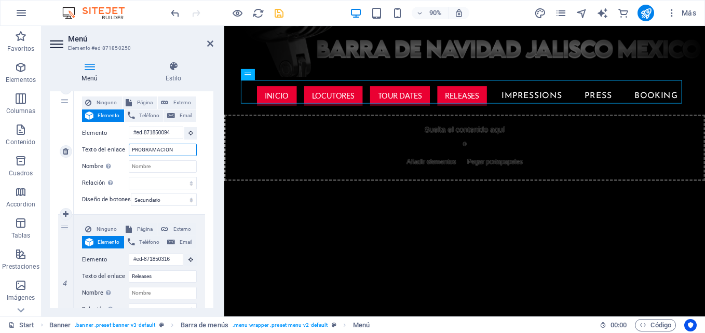
select select
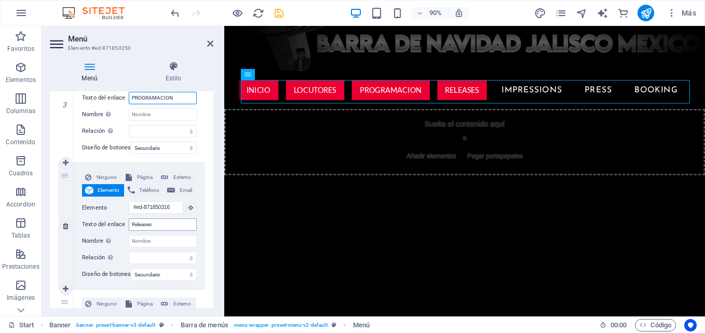
scroll to position [244, 0]
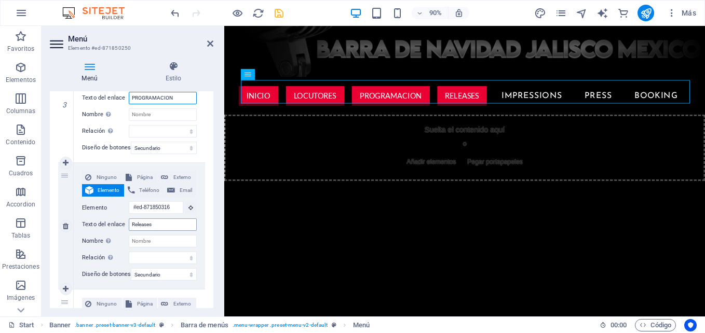
type input "PROGRAMACION"
drag, startPoint x: 159, startPoint y: 224, endPoint x: 129, endPoint y: 223, distance: 30.7
click at [129, 224] on input "Releases" at bounding box center [163, 225] width 68 height 12
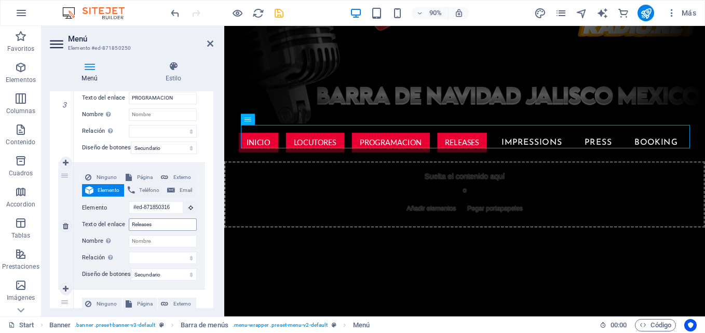
scroll to position [192, 0]
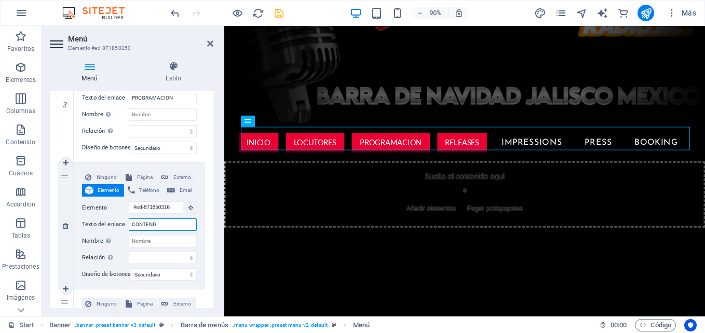
type input "CONTENDO"
select select
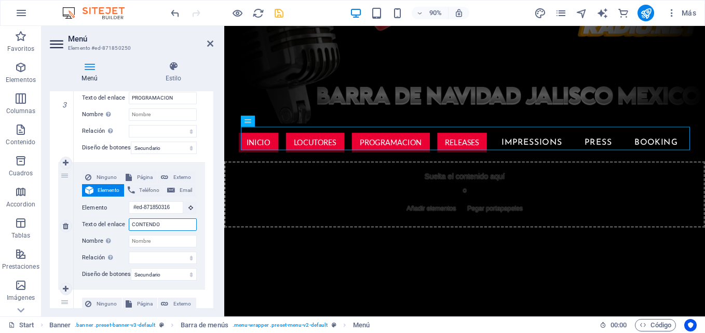
select select
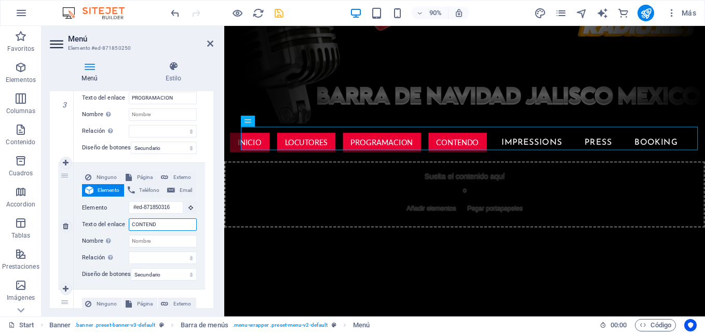
type input "CONTEN"
select select
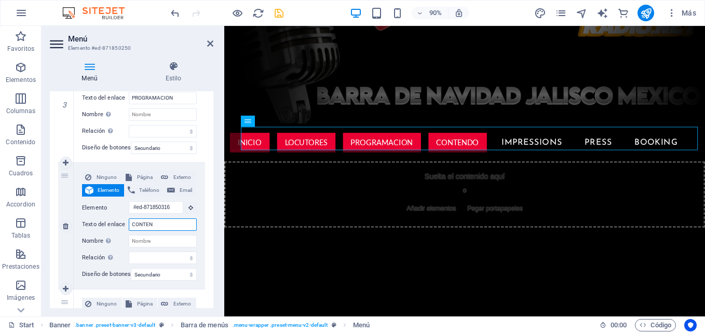
select select
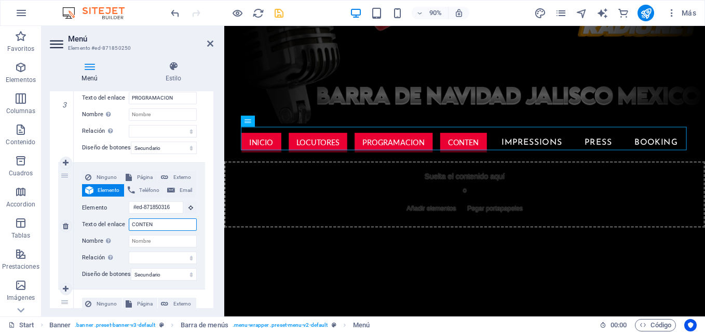
type input "CONTE"
select select
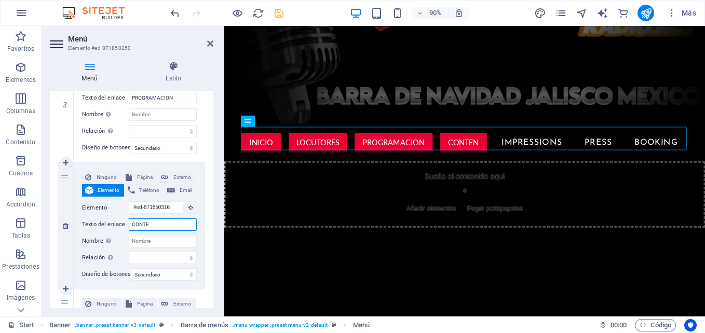
select select
type input "CONTENIDOS"
select select
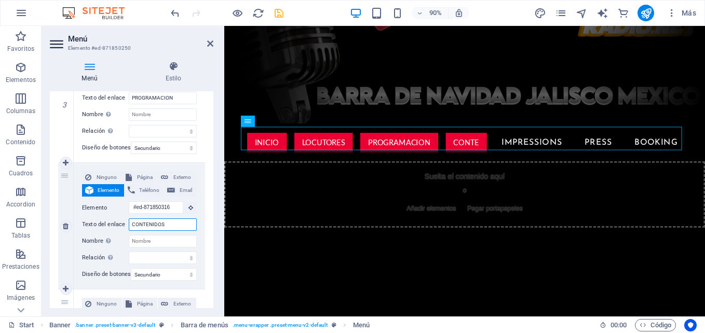
select select
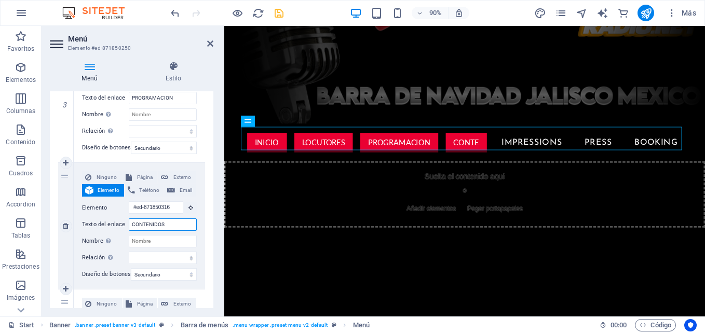
select select
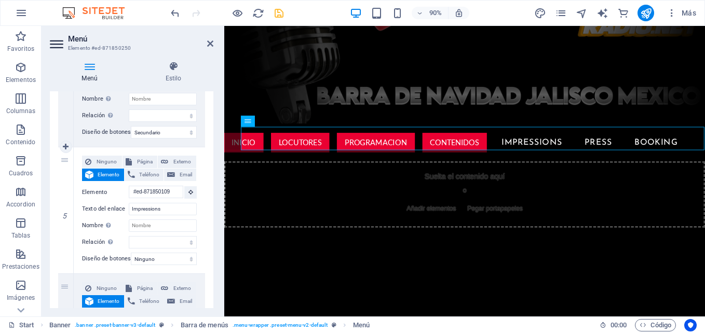
scroll to position [571, 0]
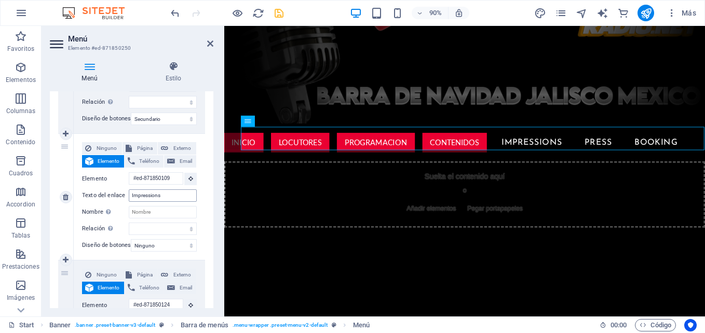
type input "CONTENIDOS"
drag, startPoint x: 165, startPoint y: 194, endPoint x: 130, endPoint y: 194, distance: 34.8
click at [130, 194] on input "Impressions" at bounding box center [163, 196] width 68 height 12
type input "NOTICIAS"
select select
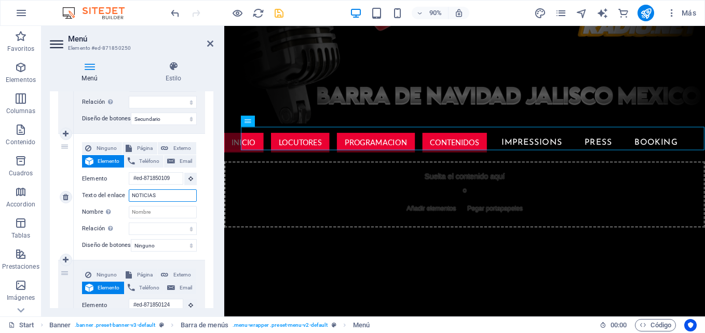
select select
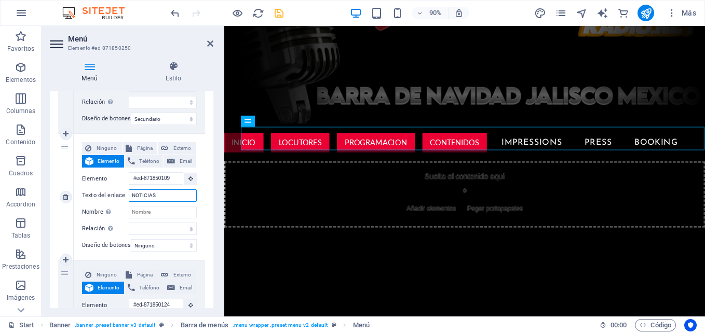
select select
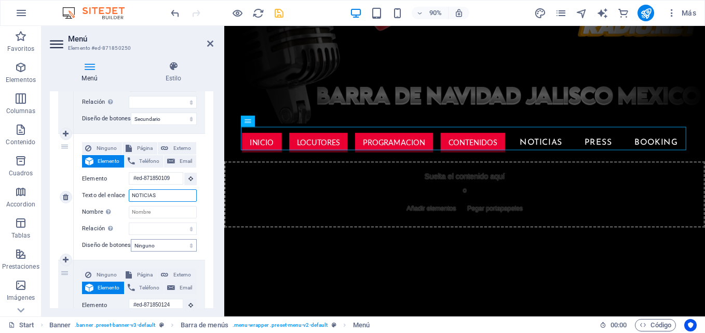
type input "NOTICIAS"
click at [143, 245] on select "Ninguno Predeterminado Principal Secundario" at bounding box center [164, 245] width 66 height 12
select select "secondary"
click at [131, 239] on select "Ninguno Predeterminado Principal Secundario" at bounding box center [164, 245] width 66 height 12
select select
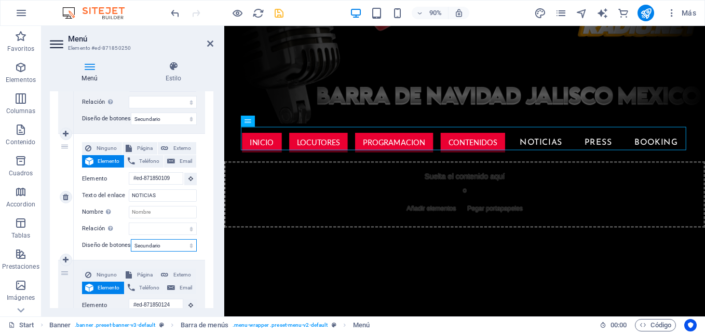
select select
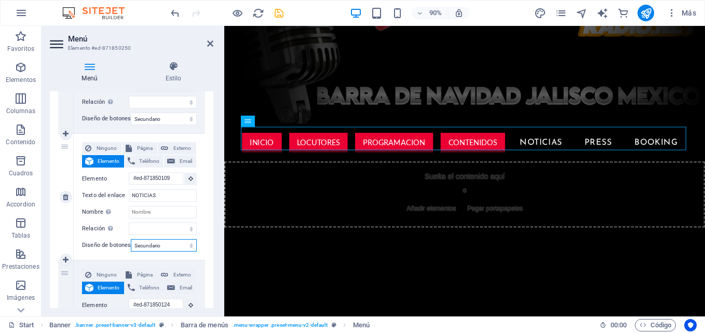
select select
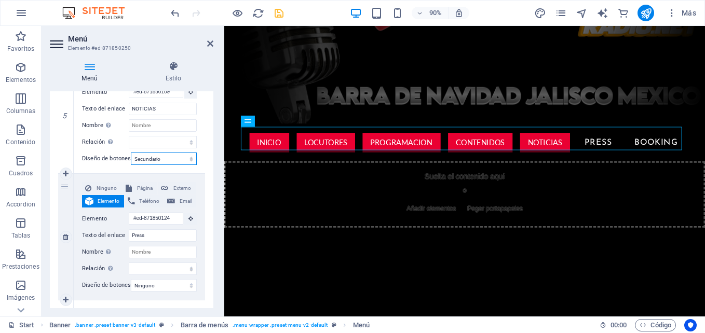
scroll to position [675, 0]
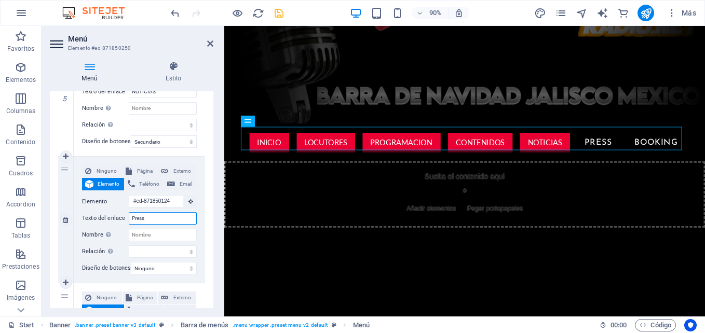
drag, startPoint x: 150, startPoint y: 219, endPoint x: 126, endPoint y: 219, distance: 23.9
click at [126, 219] on div "Texto del enlace Press" at bounding box center [139, 218] width 115 height 12
type input "COS"
select select
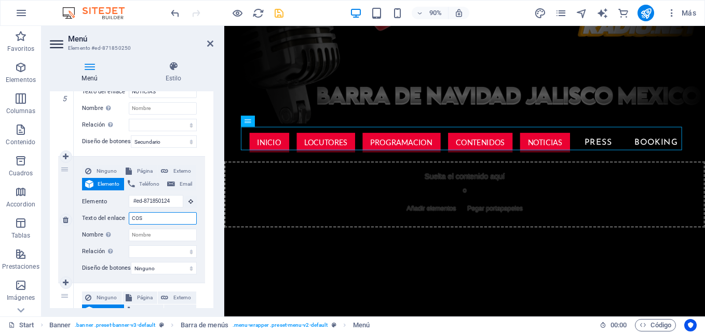
select select
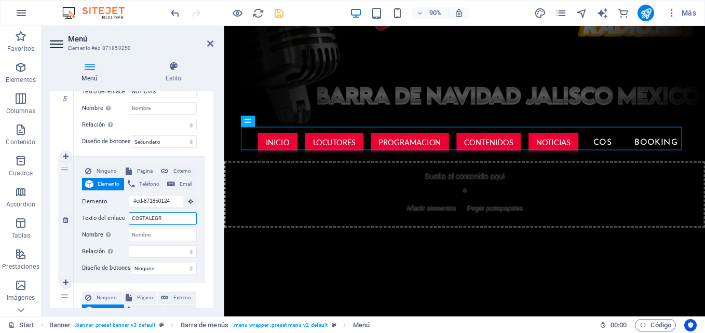
type input "COSTALEGRE"
select select
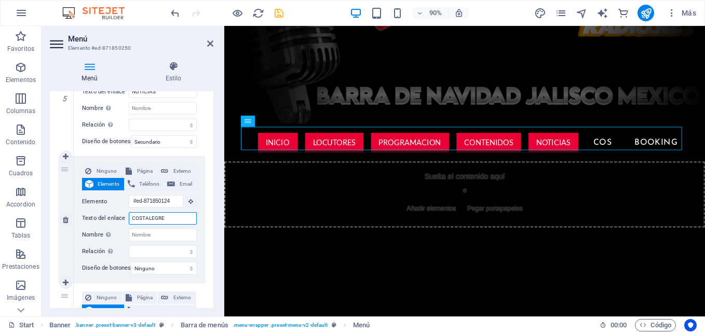
select select
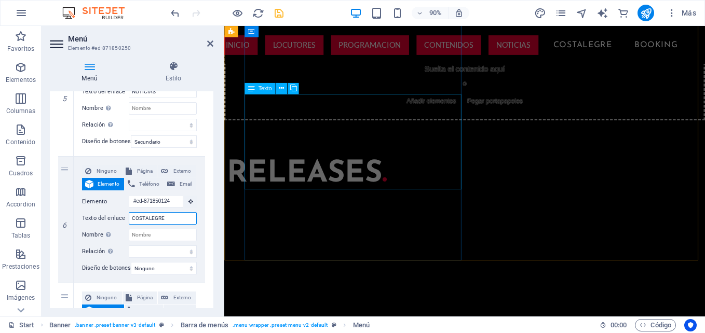
scroll to position [192, 0]
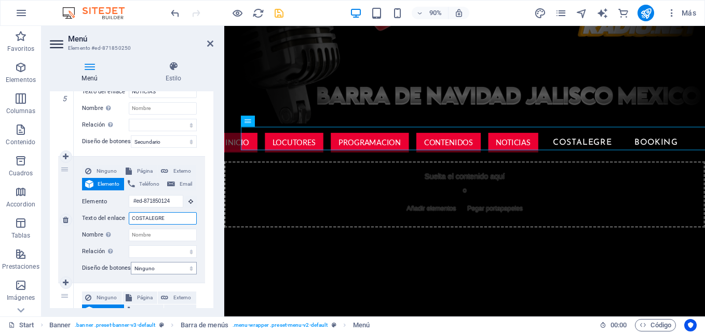
type input "COSTALEGRE"
click at [179, 267] on select "Ninguno Predeterminado Principal Secundario" at bounding box center [164, 268] width 66 height 12
select select "secondary"
click at [131, 262] on select "Ninguno Predeterminado Principal Secundario" at bounding box center [164, 268] width 66 height 12
select select
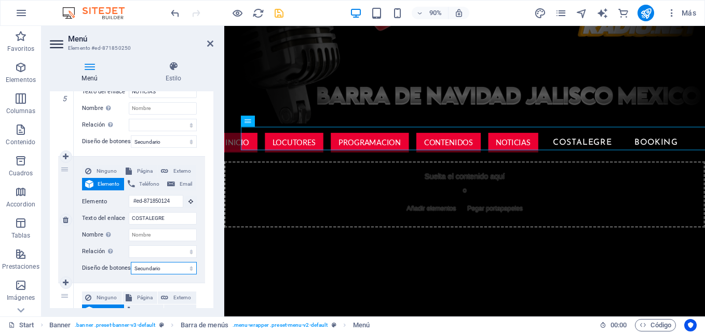
select select
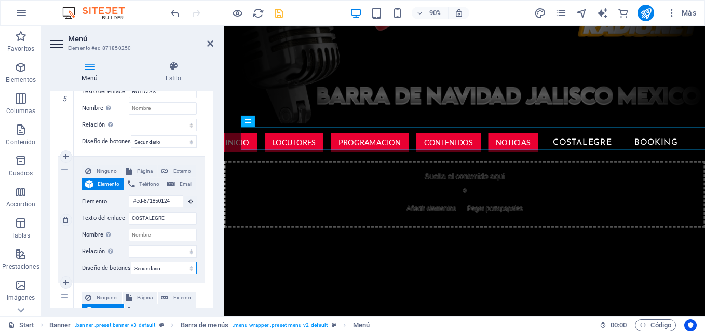
select select
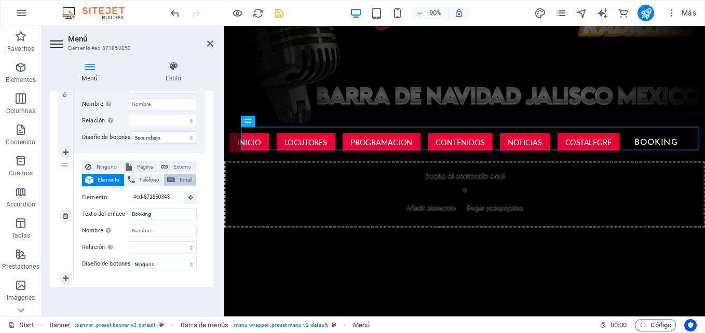
click at [167, 174] on icon at bounding box center [171, 180] width 8 height 12
select select
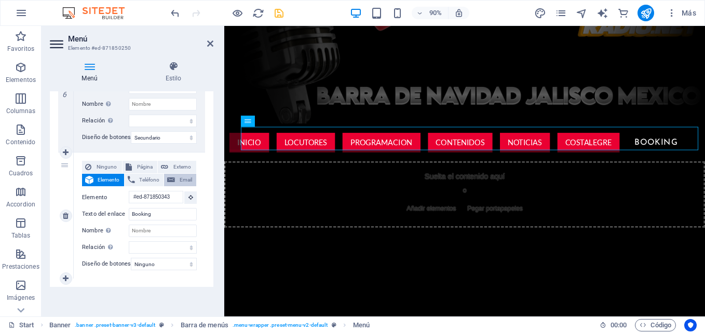
select select
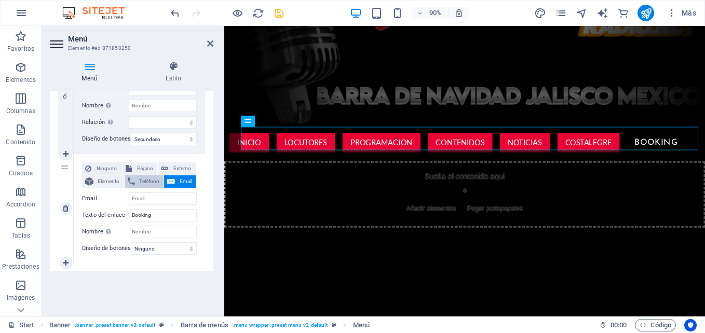
click at [152, 177] on span "Teléfono" at bounding box center [149, 182] width 23 height 12
select select
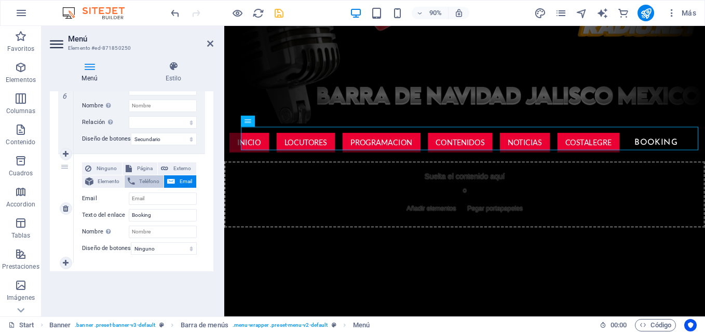
select select
click at [169, 176] on icon at bounding box center [171, 182] width 8 height 12
select select
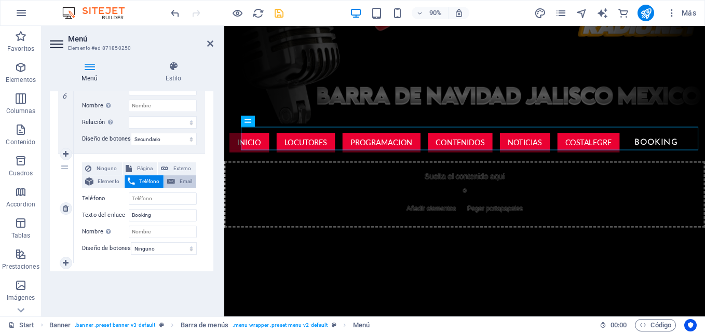
select select
click at [188, 242] on select "Ninguno Predeterminado Principal Secundario" at bounding box center [164, 248] width 66 height 12
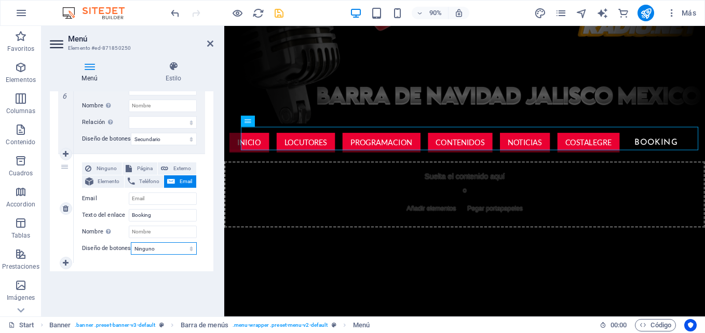
click at [188, 242] on select "Ninguno Predeterminado Principal Secundario" at bounding box center [164, 248] width 66 height 12
click at [64, 260] on icon at bounding box center [66, 263] width 6 height 7
select select
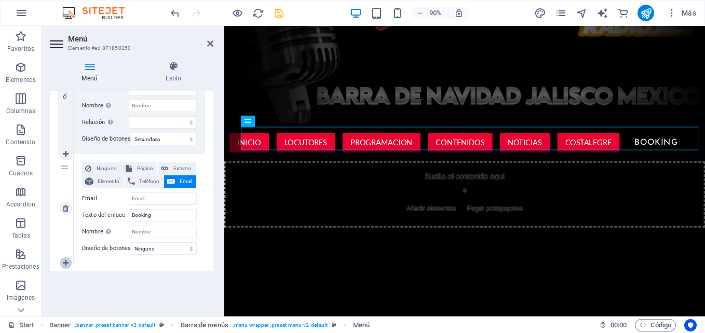
select select
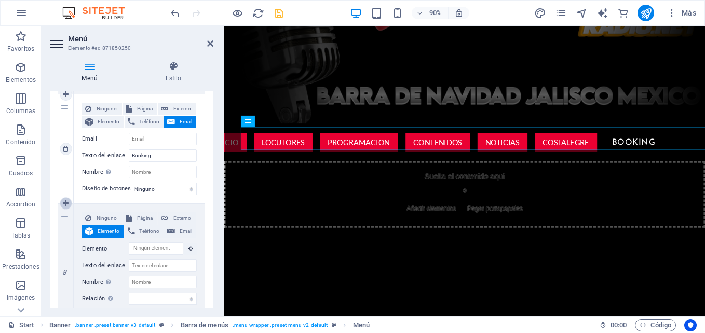
scroll to position [916, 0]
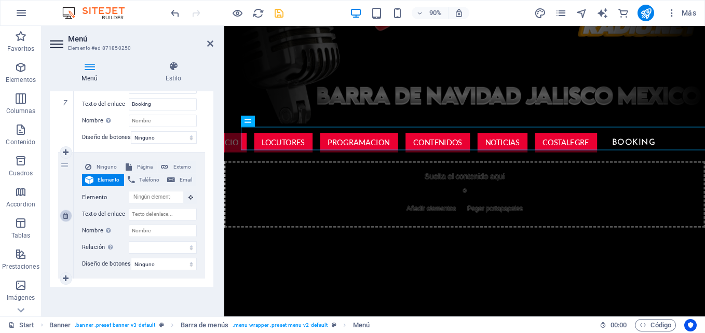
click at [67, 216] on icon at bounding box center [66, 215] width 6 height 7
select select
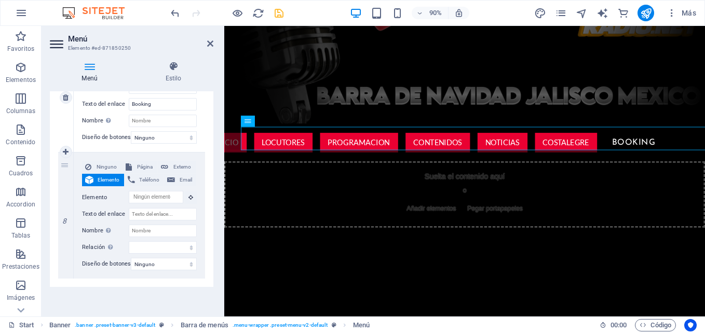
select select
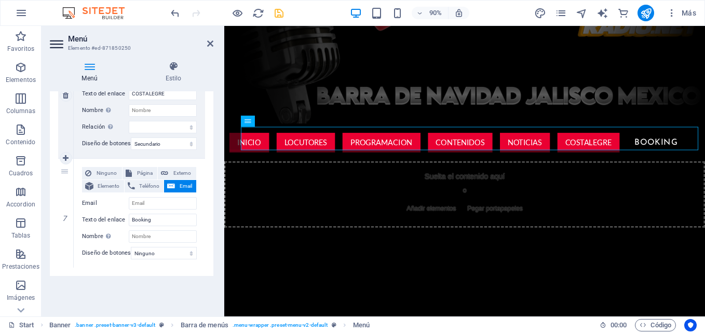
scroll to position [812, 0]
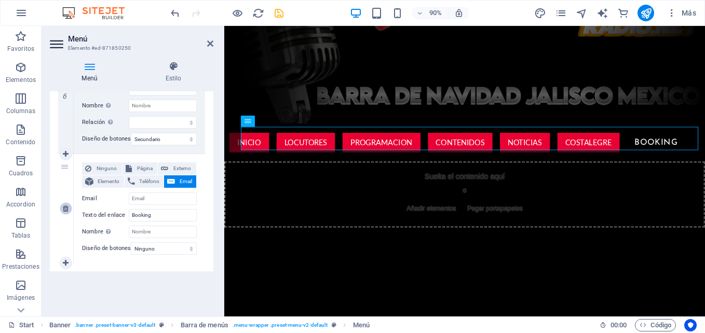
click at [67, 206] on link at bounding box center [66, 209] width 12 height 12
select select
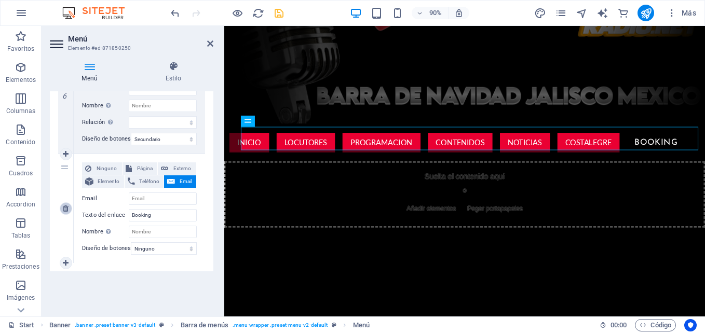
select select
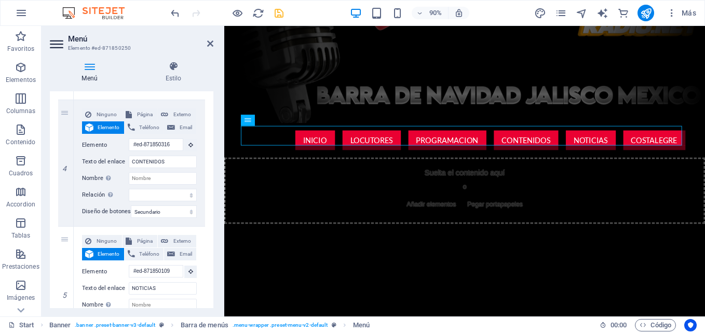
scroll to position [192, 0]
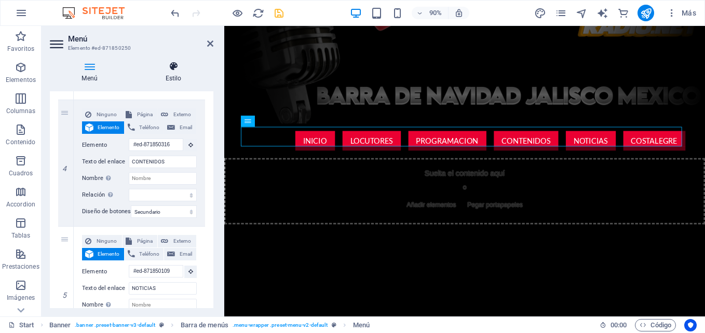
click at [177, 66] on icon at bounding box center [173, 66] width 80 height 10
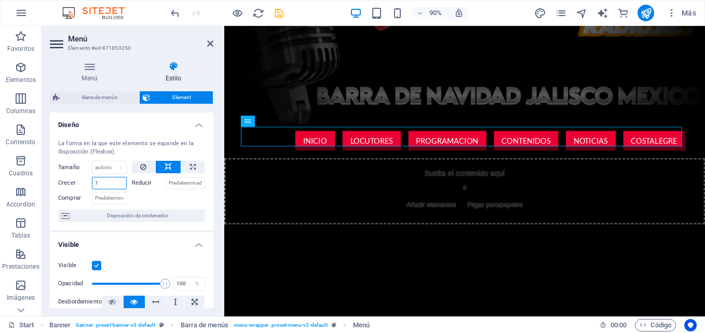
click at [120, 182] on input "1" at bounding box center [109, 183] width 35 height 12
drag, startPoint x: 120, startPoint y: 182, endPoint x: 91, endPoint y: 185, distance: 29.2
click at [93, 185] on input "1" at bounding box center [109, 183] width 35 height 12
type input "2"
click at [183, 198] on div at bounding box center [169, 197] width 74 height 15
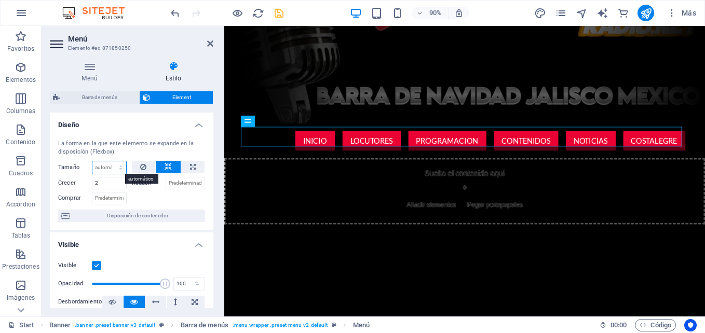
click at [120, 165] on select "Predeterminado automático px % 1/1 1/2 1/3 1/4 1/5 1/6 1/7 1/8 1/9 1/10" at bounding box center [109, 167] width 34 height 12
click at [137, 187] on label "Reducir" at bounding box center [149, 183] width 34 height 12
click at [166, 187] on input "Reducir" at bounding box center [186, 183] width 40 height 12
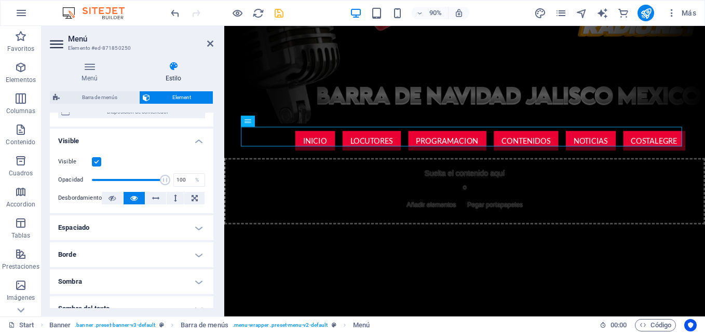
scroll to position [156, 0]
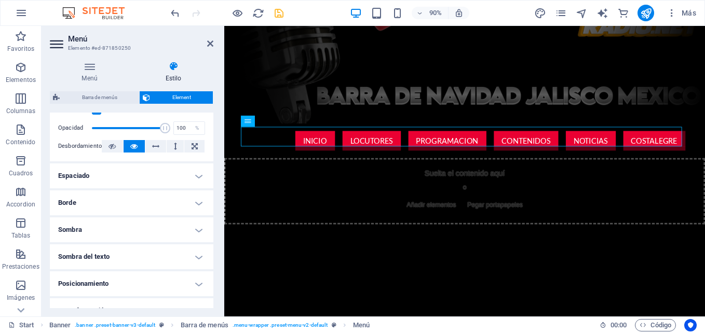
click at [149, 203] on h4 "Borde" at bounding box center [132, 203] width 164 height 25
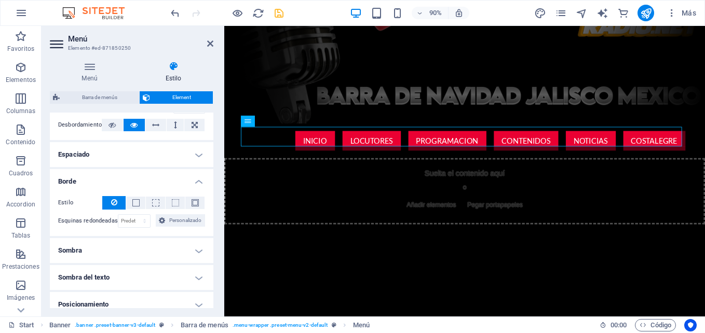
scroll to position [208, 0]
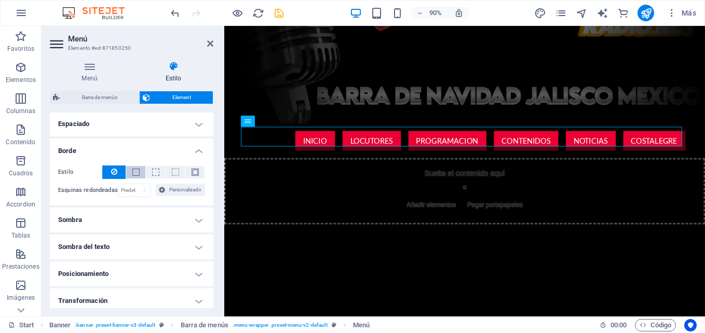
click at [138, 177] on button at bounding box center [135, 172] width 19 height 12
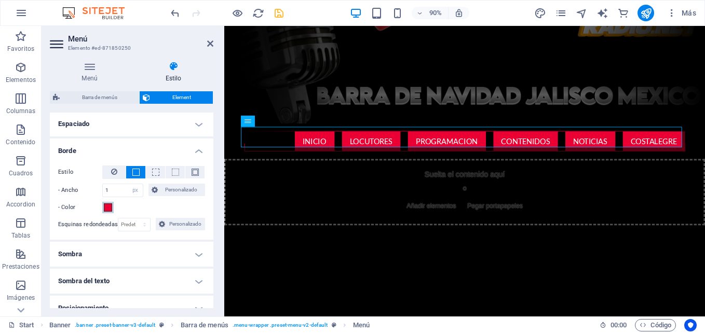
click at [111, 207] on span at bounding box center [108, 208] width 8 height 8
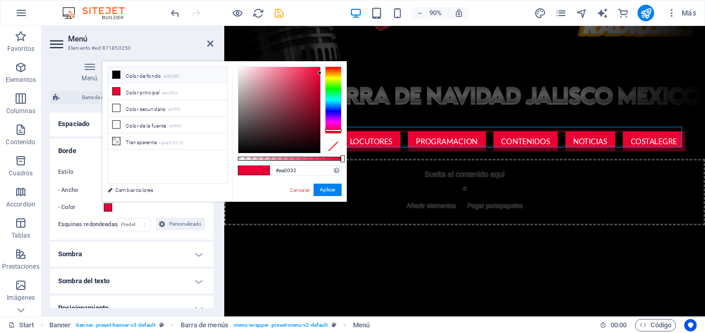
click at [117, 75] on icon at bounding box center [116, 74] width 7 height 7
type input "#000000"
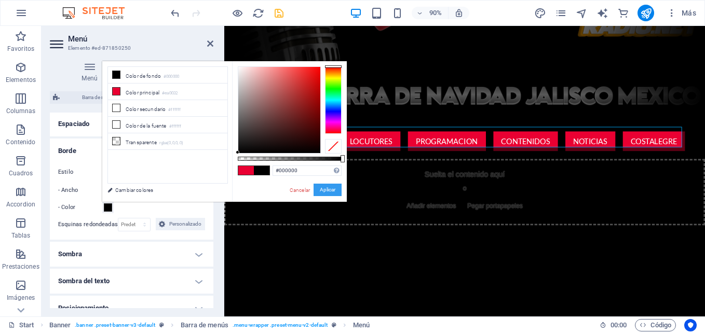
click at [323, 190] on button "Aplicar" at bounding box center [328, 190] width 28 height 12
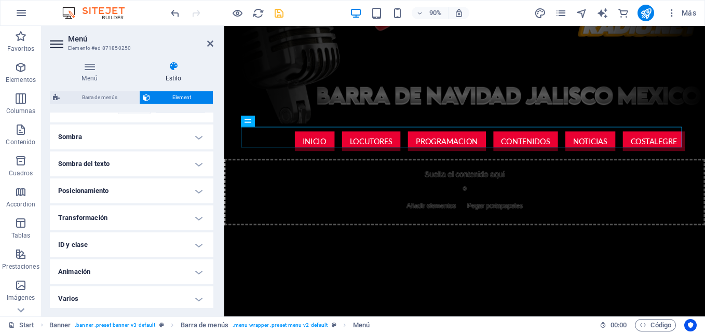
scroll to position [328, 0]
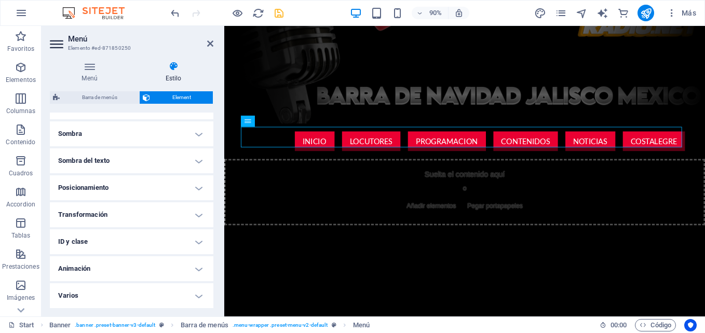
click at [127, 268] on h4 "Animación" at bounding box center [132, 269] width 164 height 25
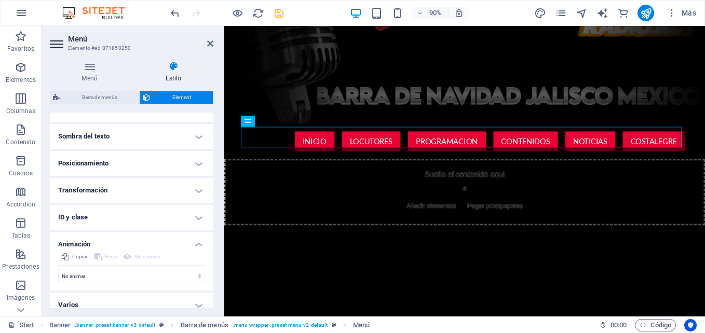
scroll to position [362, 0]
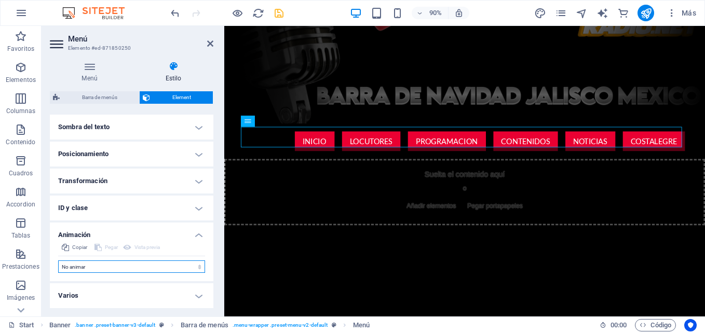
click at [124, 265] on select "No animar Mostrar / Ocultar Subir/bajar Acercar/alejar Deslizar de izquierda a …" at bounding box center [131, 267] width 147 height 12
select select "pulse"
click at [58, 261] on select "No animar Mostrar / Ocultar Subir/bajar Acercar/alejar Deslizar de izquierda a …" at bounding box center [131, 267] width 147 height 12
select select "scroll"
click at [100, 269] on select "No animar Mostrar / Ocultar Subir/bajar Acercar/alejar Deslizar de izquierda a …" at bounding box center [131, 267] width 147 height 12
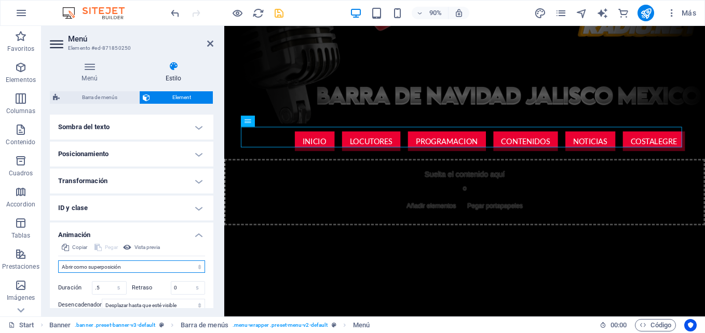
click at [58, 261] on select "No animar Mostrar / Ocultar Subir/bajar Acercar/alejar Deslizar de izquierda a …" at bounding box center [131, 267] width 147 height 12
click at [92, 267] on select "No animar Mostrar / Ocultar Subir/bajar Acercar/alejar Deslizar de izquierda a …" at bounding box center [131, 267] width 147 height 12
click at [58, 261] on select "No animar Mostrar / Ocultar Subir/bajar Acercar/alejar Deslizar de izquierda a …" at bounding box center [131, 267] width 147 height 12
click at [87, 266] on select "No animar Mostrar / Ocultar Subir/bajar Acercar/alejar Deslizar de izquierda a …" at bounding box center [131, 267] width 147 height 12
select select "pulse"
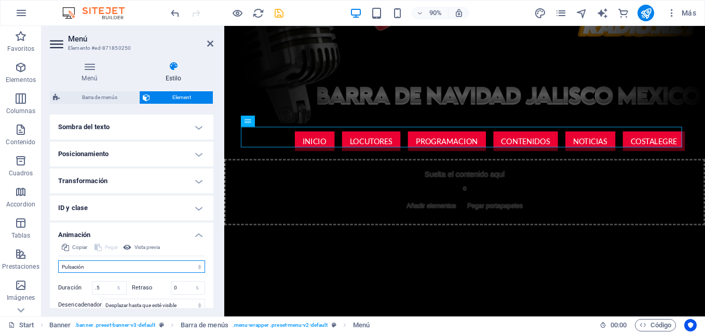
click at [58, 261] on select "No animar Mostrar / Ocultar Subir/bajar Acercar/alejar Deslizar de izquierda a …" at bounding box center [131, 267] width 147 height 12
click at [277, 14] on icon "save" at bounding box center [279, 13] width 12 height 12
